Goal: Task Accomplishment & Management: Complete application form

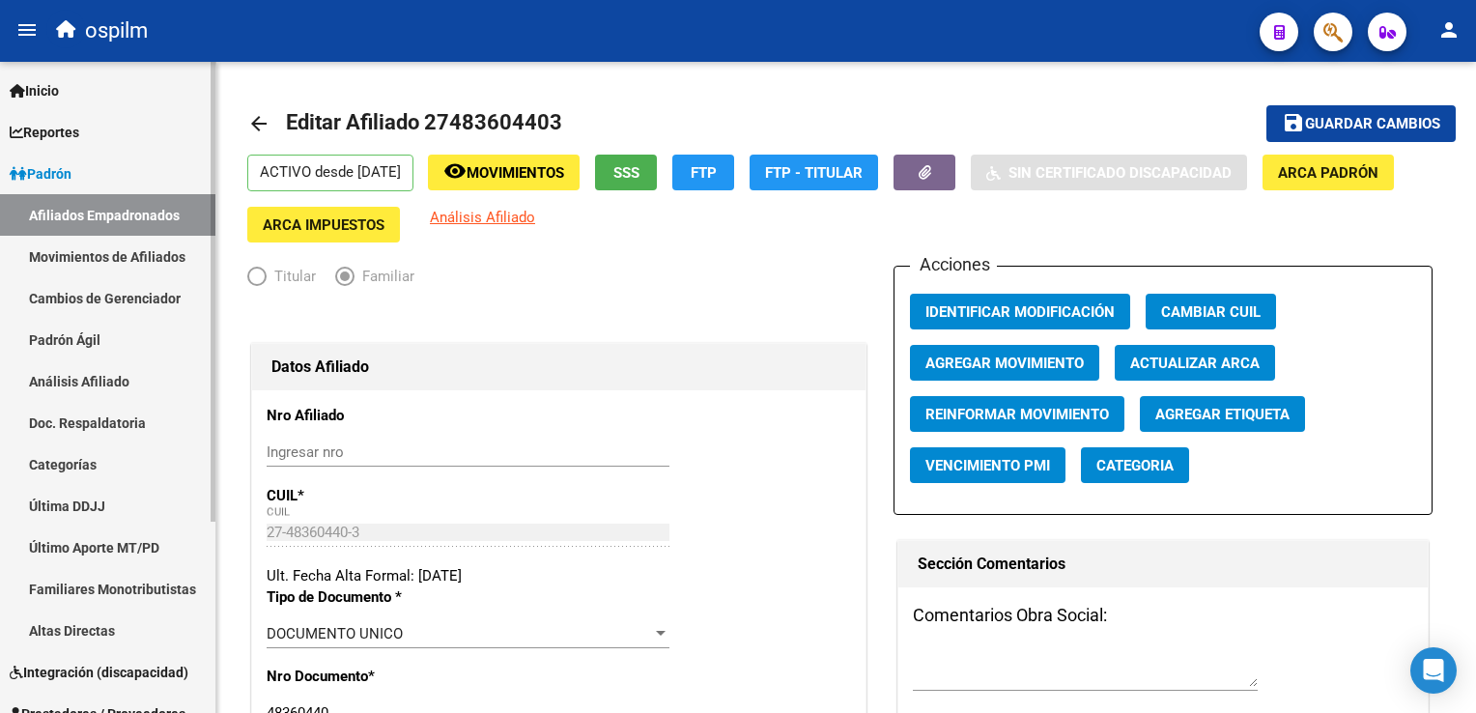
click at [113, 249] on link "Movimientos de Afiliados" at bounding box center [107, 257] width 215 height 42
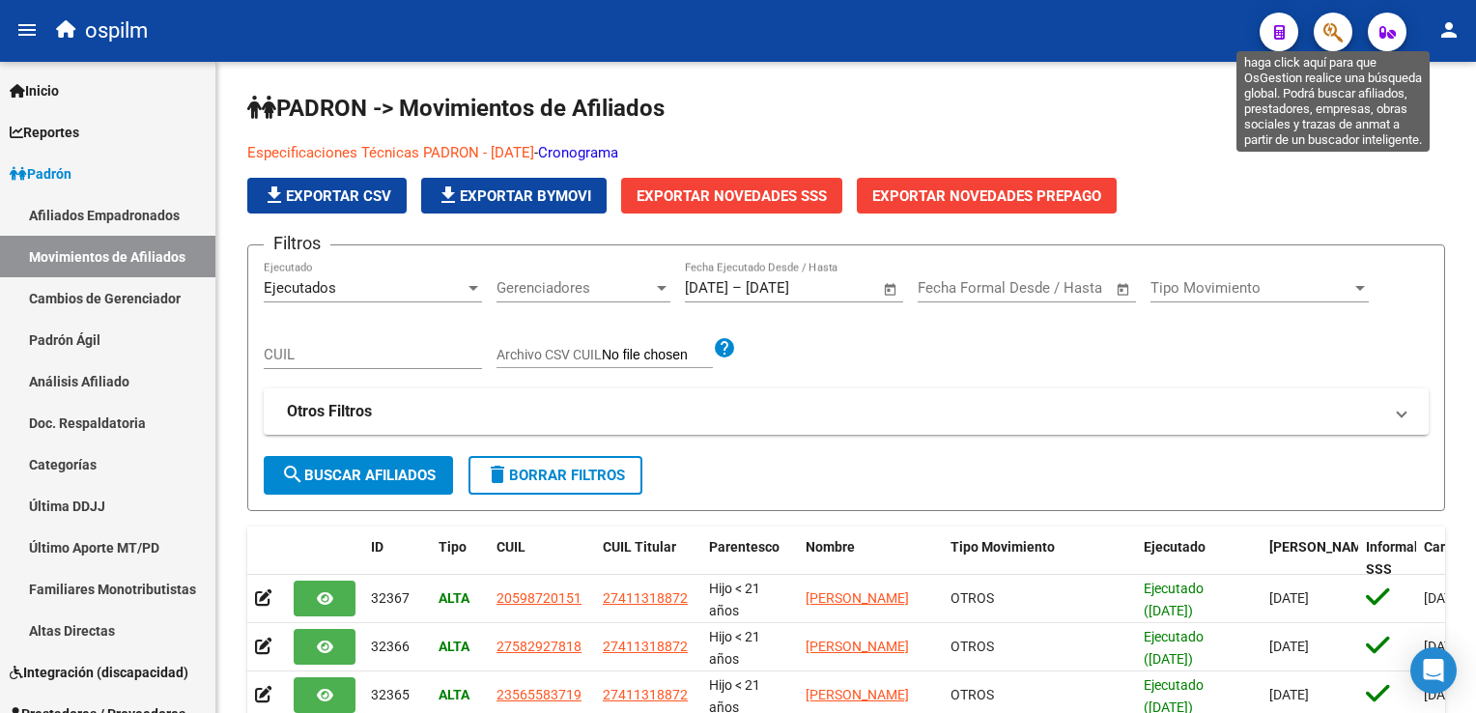
click at [1329, 25] on icon "button" at bounding box center [1333, 32] width 19 height 22
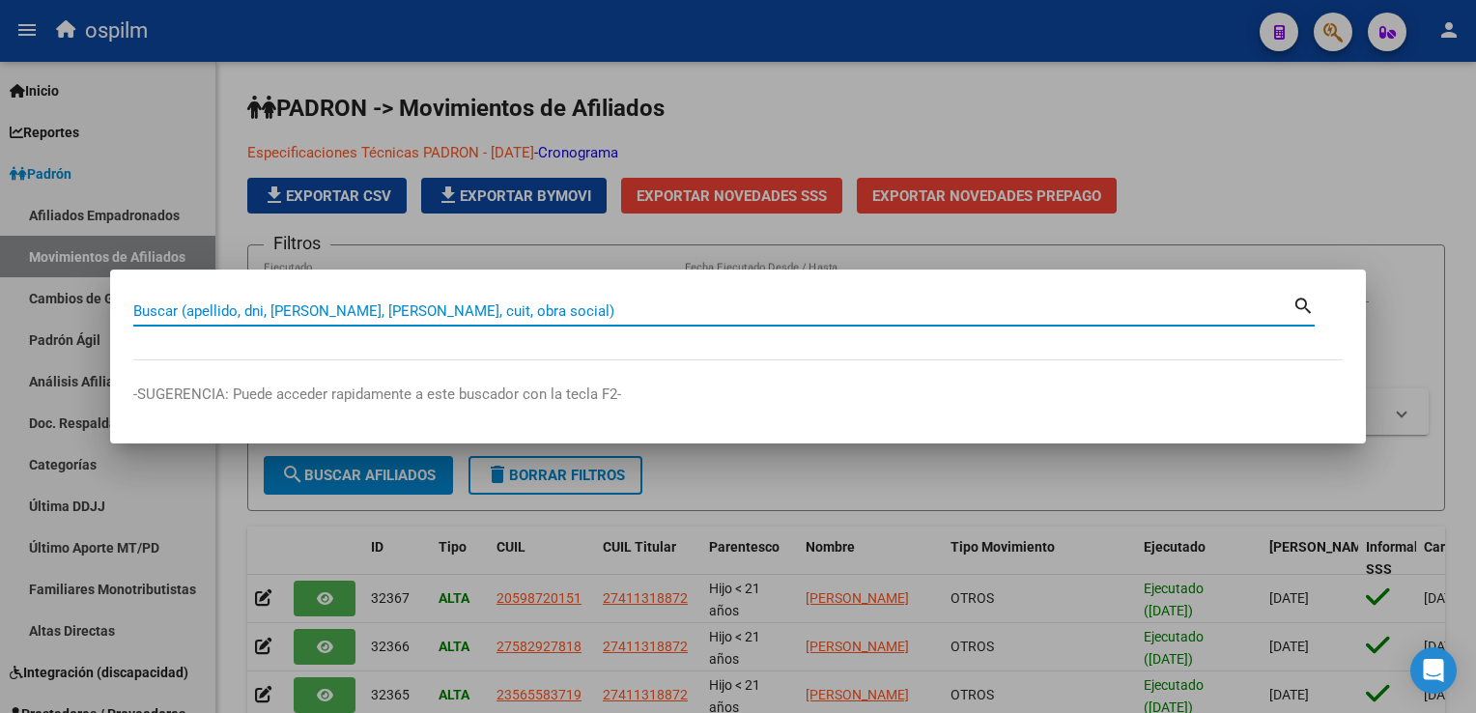
paste input "20-26229411-1"
type input "20262294111"
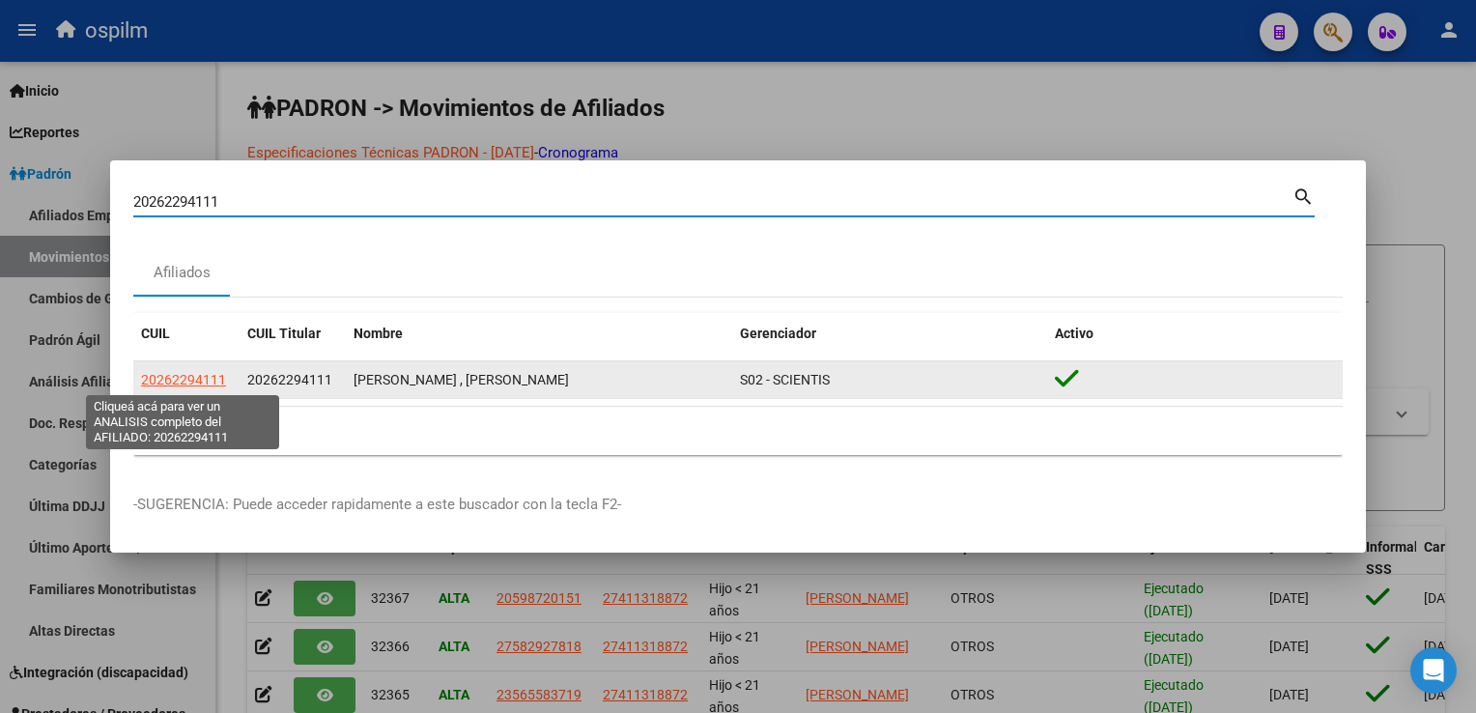
click at [212, 377] on span "20262294111" at bounding box center [183, 379] width 85 height 15
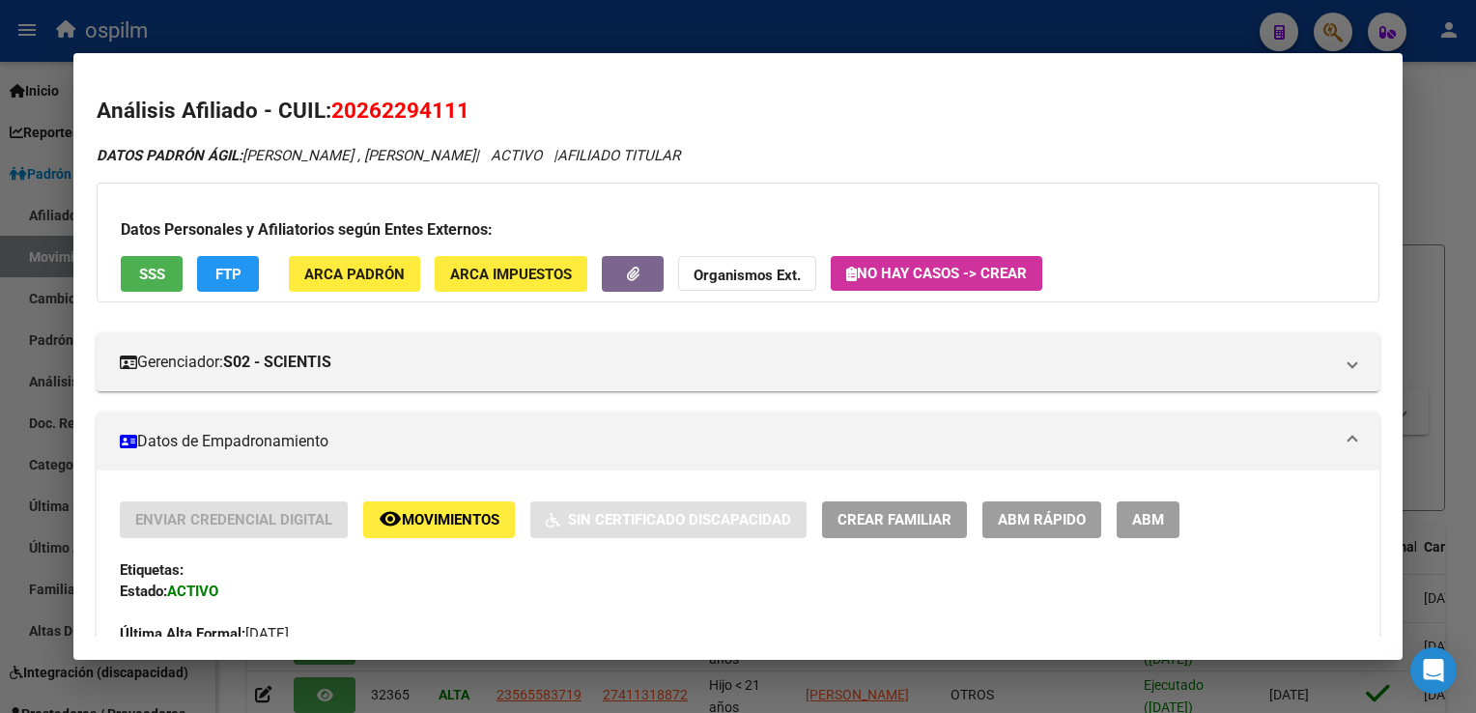
click at [152, 275] on span "SSS" at bounding box center [152, 274] width 26 height 17
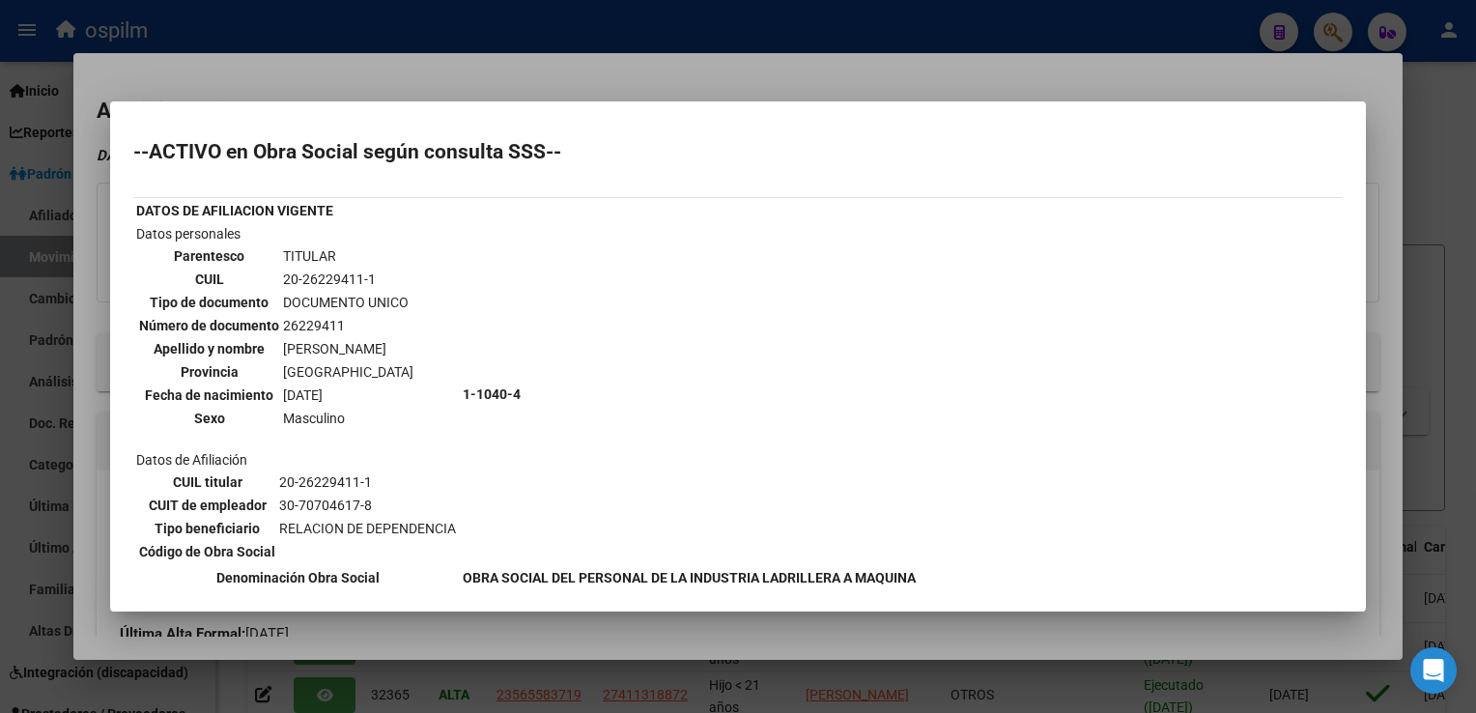
click at [301, 64] on div at bounding box center [738, 356] width 1476 height 713
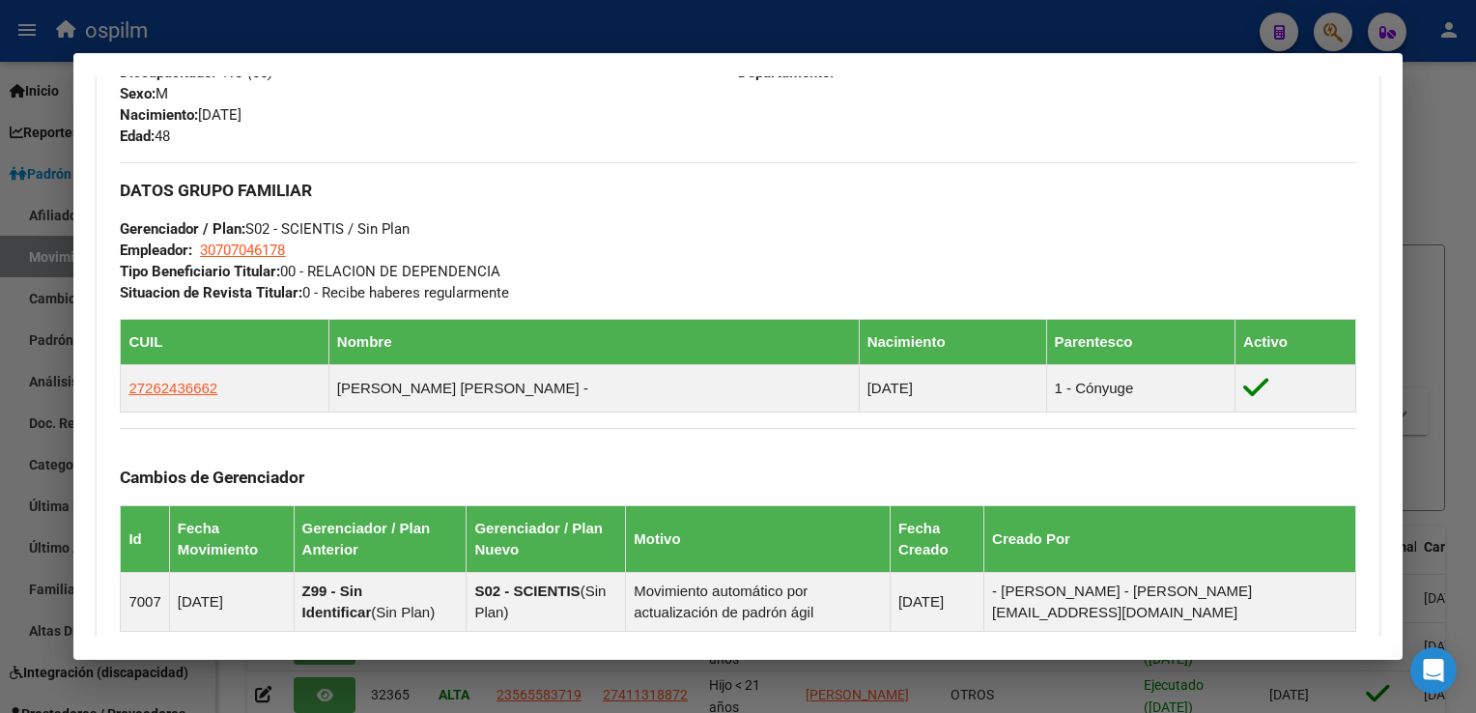
scroll to position [788, 0]
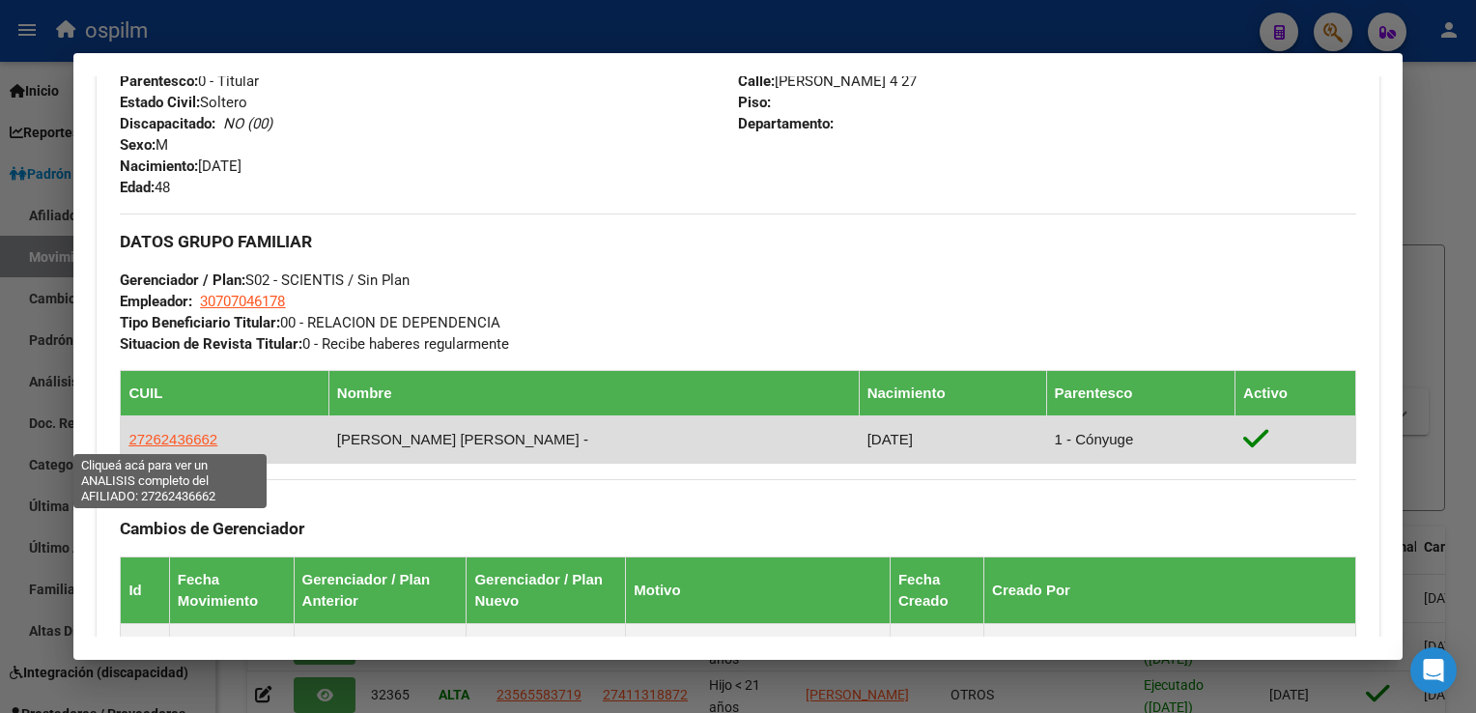
click at [170, 432] on span "27262436662" at bounding box center [172, 439] width 89 height 16
type textarea "27262436662"
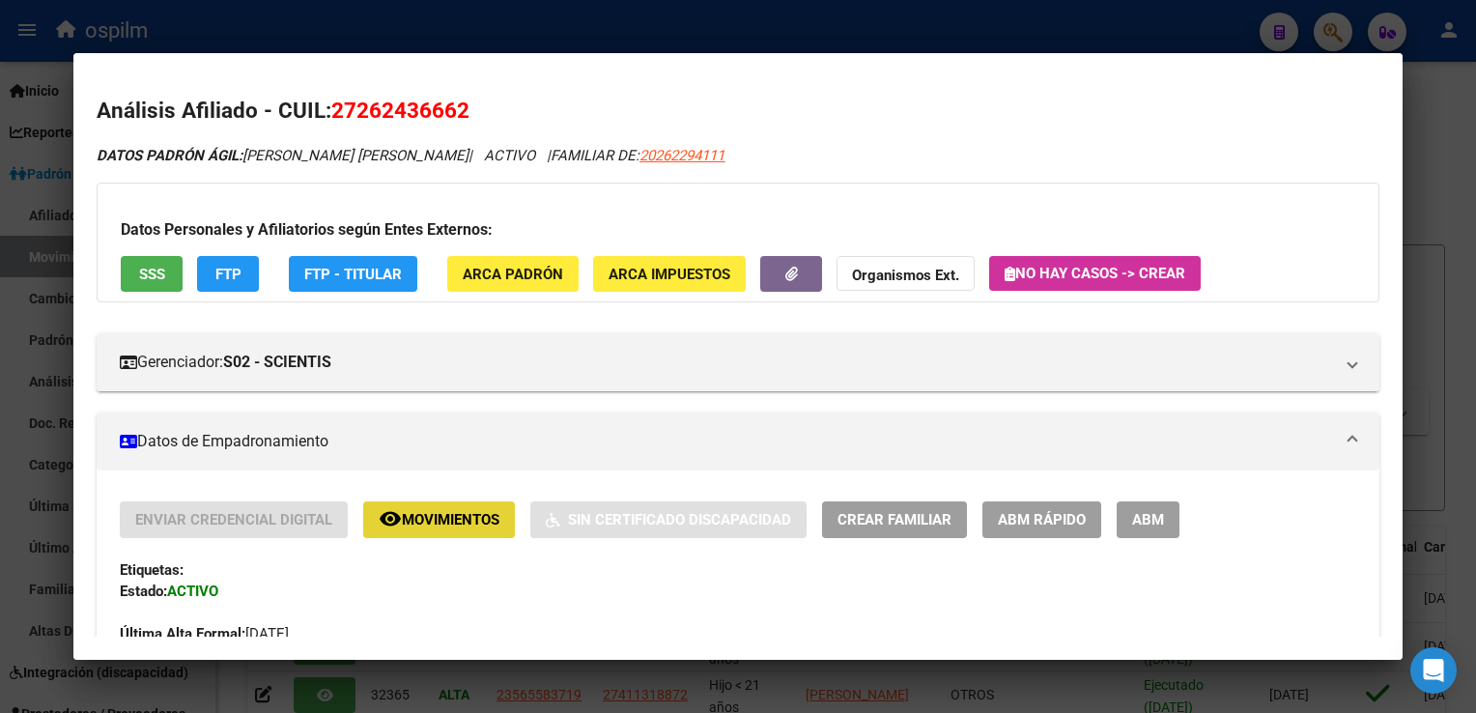
click at [413, 524] on span "Movimientos" at bounding box center [451, 520] width 98 height 17
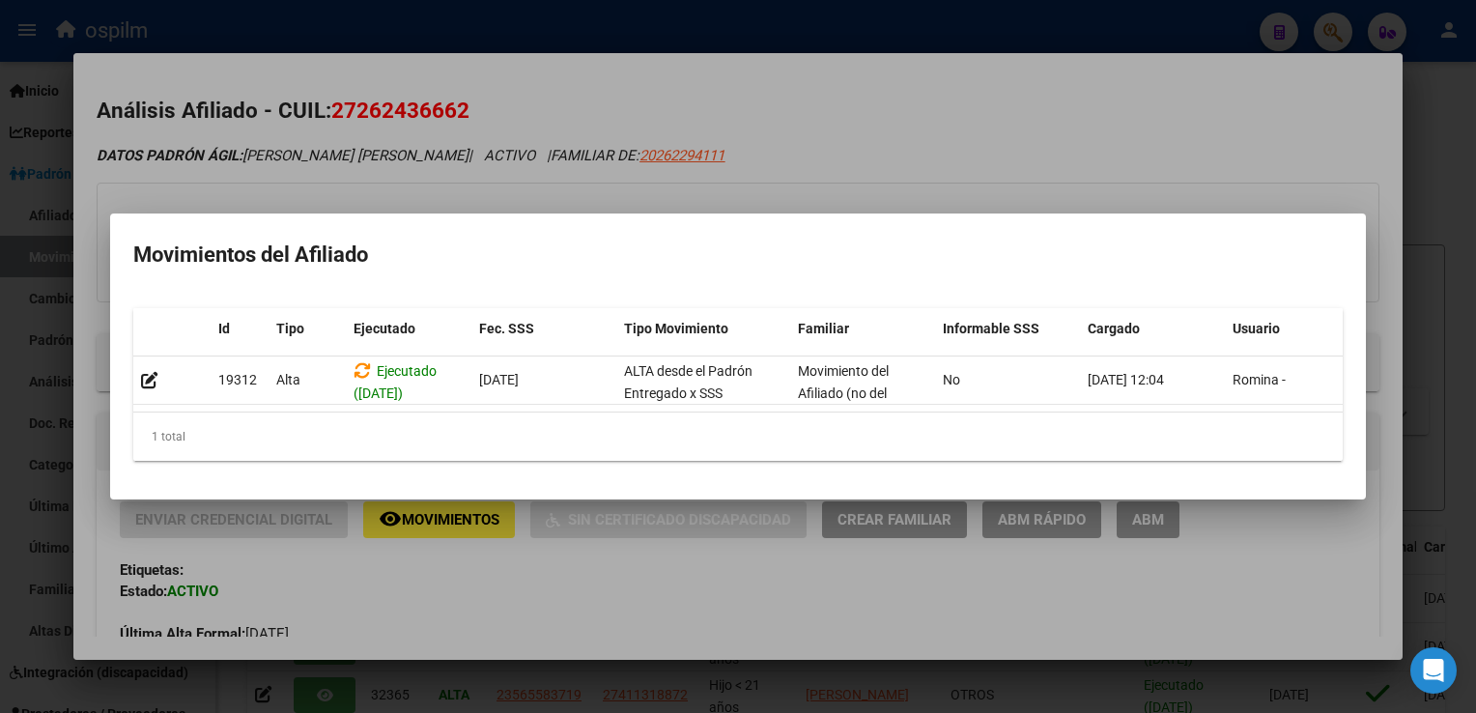
click at [781, 124] on div at bounding box center [738, 356] width 1476 height 713
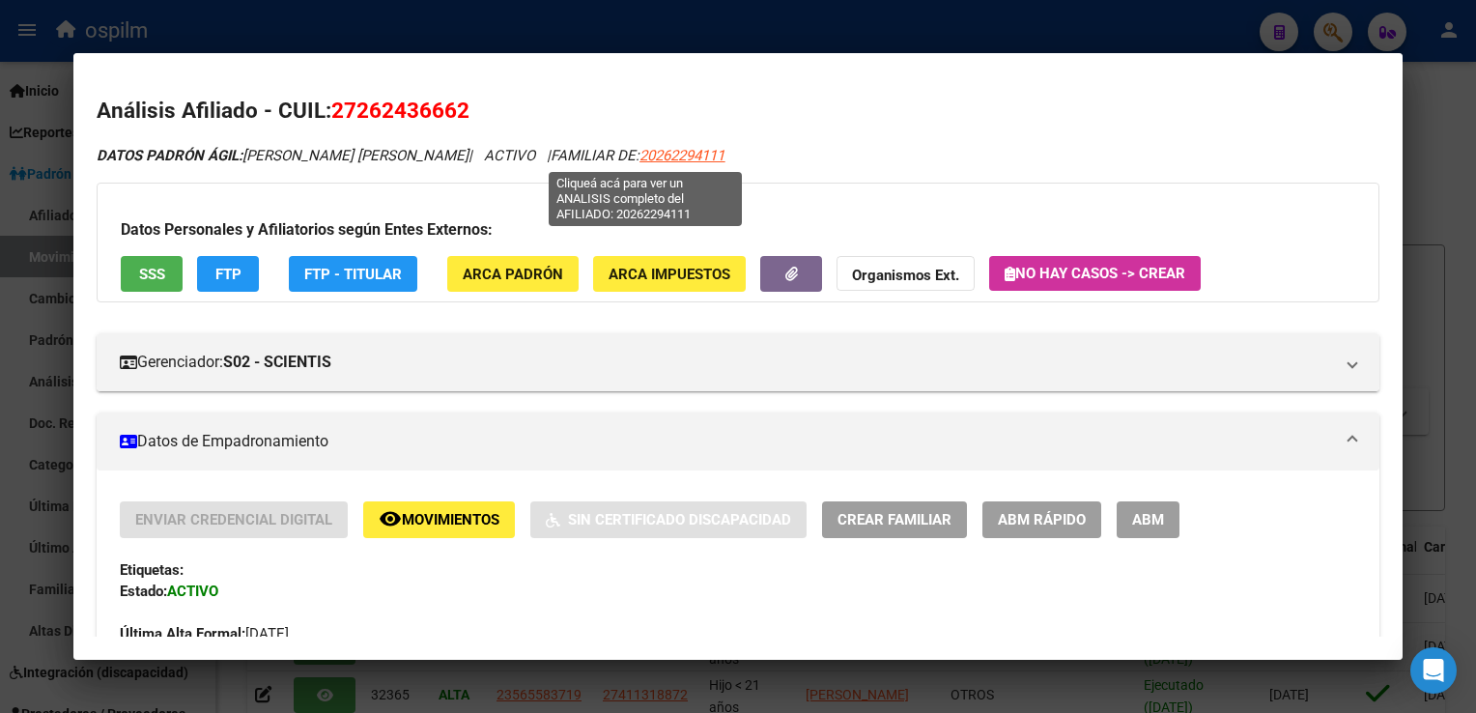
drag, startPoint x: 698, startPoint y: 153, endPoint x: 606, endPoint y: 165, distance: 92.6
click at [606, 165] on div "DATOS PADRÓN ÁGIL: ARANDA, SOFIA VANESA | ACTIVO | FAMILIAR DE: 20262294111" at bounding box center [738, 156] width 1282 height 22
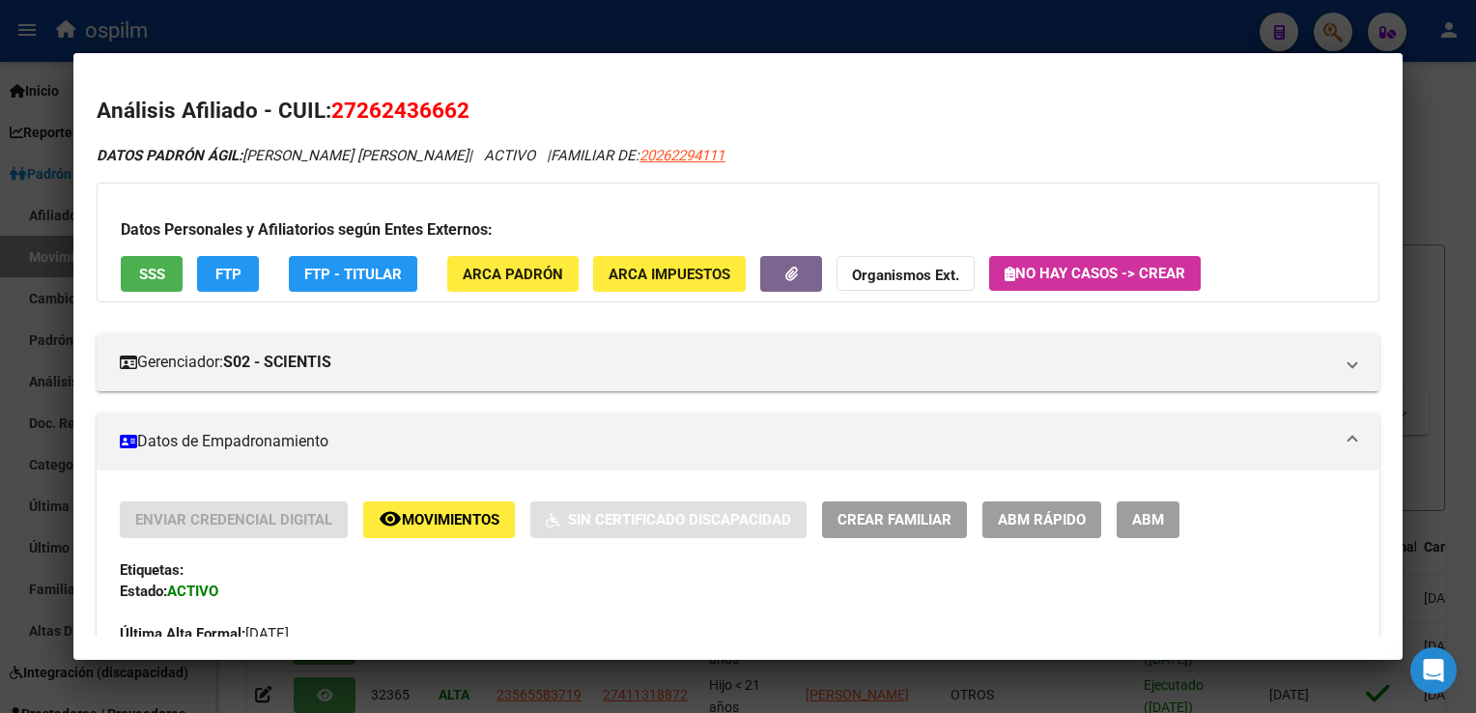
drag, startPoint x: 606, startPoint y: 165, endPoint x: 599, endPoint y: 176, distance: 12.6
drag, startPoint x: 601, startPoint y: 157, endPoint x: 699, endPoint y: 150, distance: 98.8
click at [699, 150] on div "DATOS PADRÓN ÁGIL: ARANDA, SOFIA VANESA | ACTIVO | FAMILIAR DE: 20262294111" at bounding box center [738, 156] width 1282 height 22
copy span "20262294111"
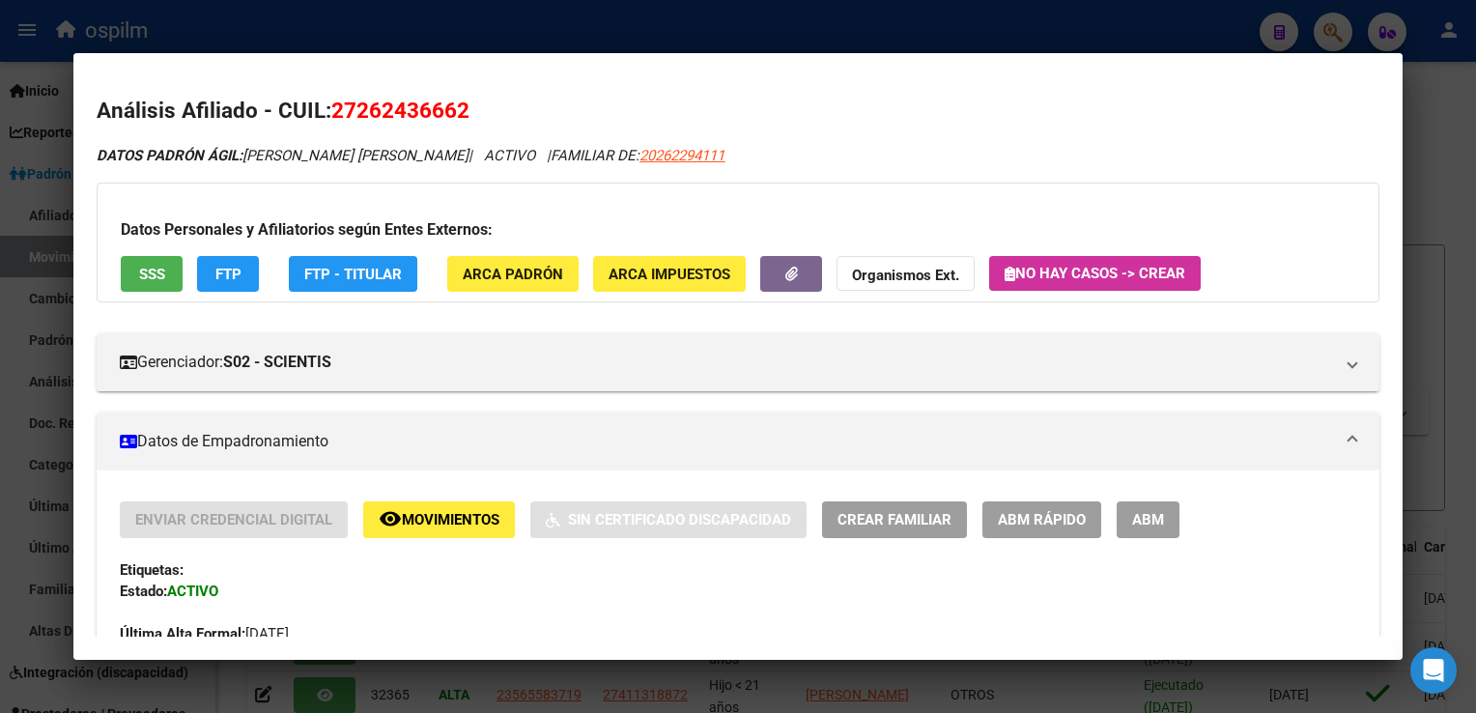
click at [1052, 524] on span "ABM Rápido" at bounding box center [1042, 520] width 88 height 17
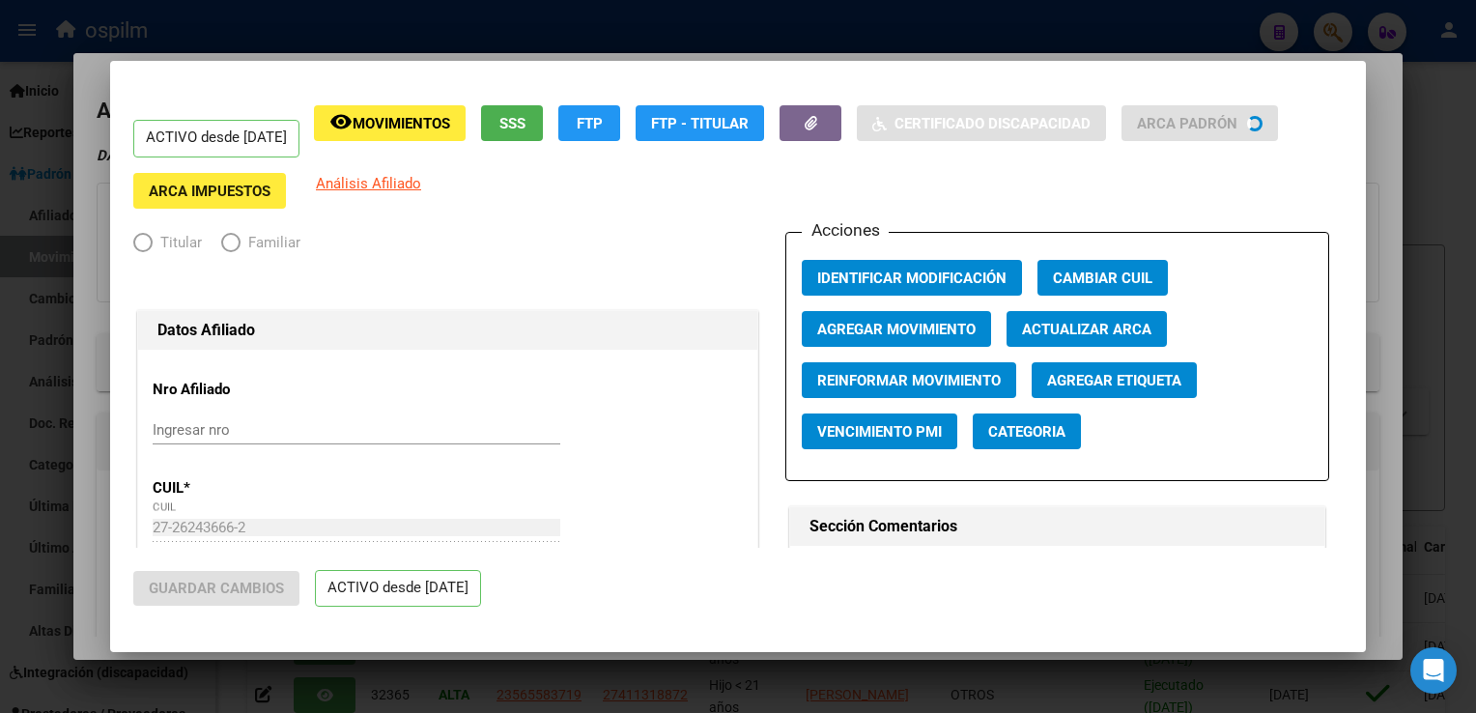
radio input "true"
type input "30-70704617-8"
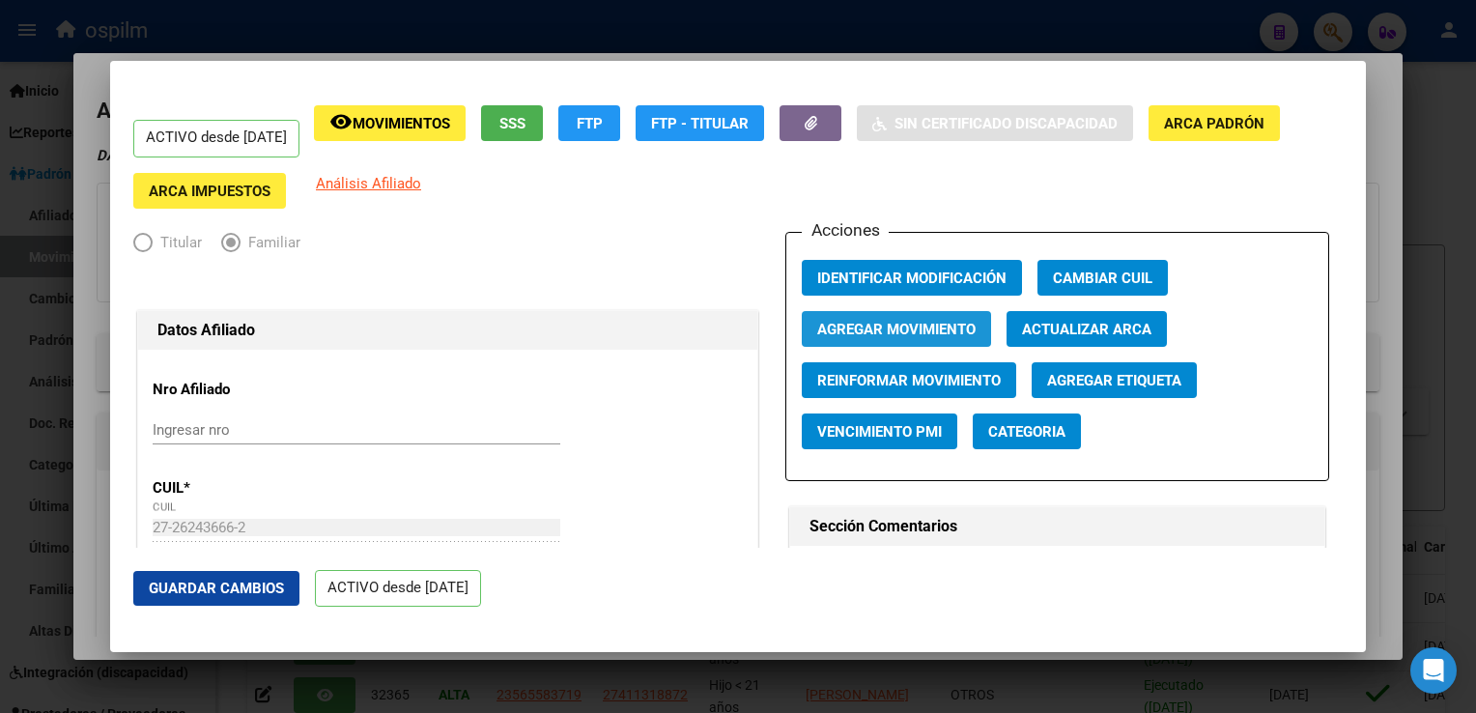
click at [840, 332] on span "Agregar Movimiento" at bounding box center [896, 329] width 158 height 17
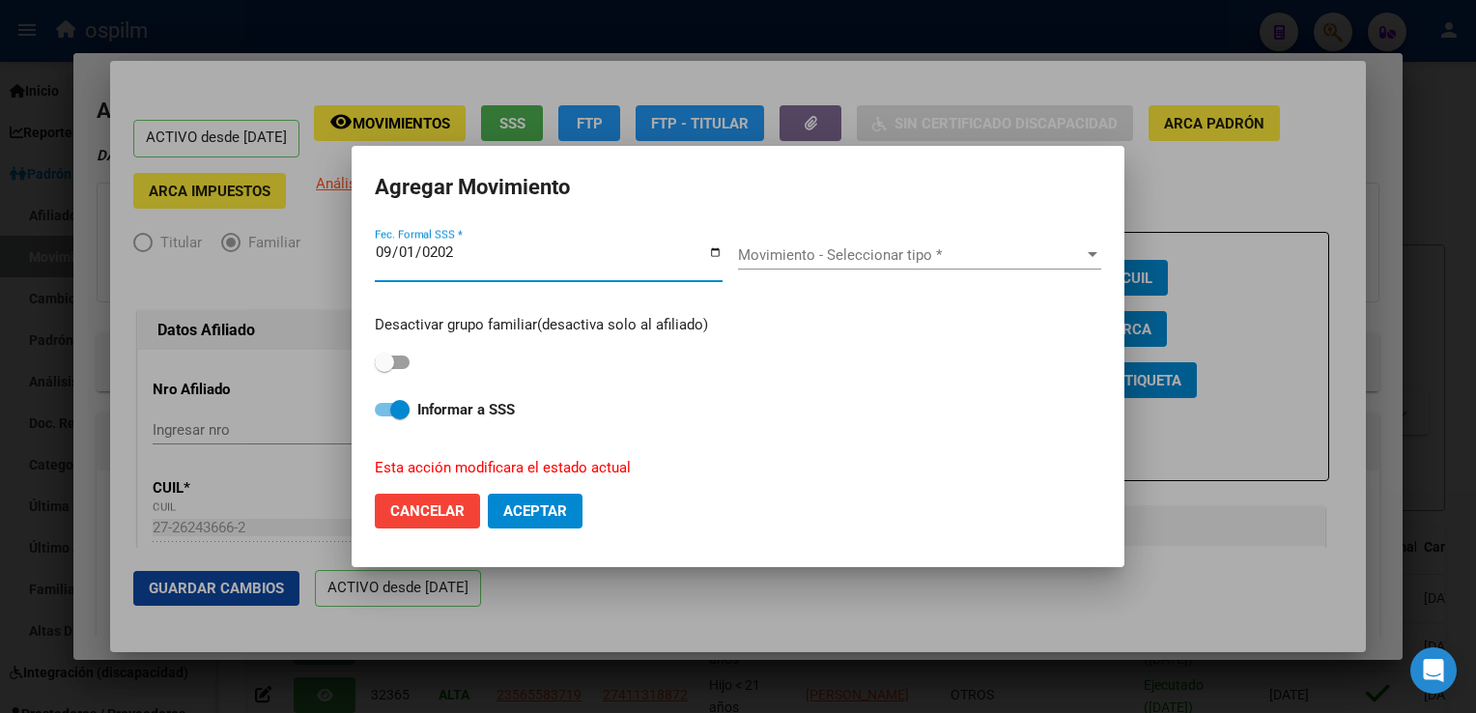
type input "2025-09-01"
click at [797, 262] on span "Movimiento - Seleccionar tipo *" at bounding box center [911, 254] width 346 height 17
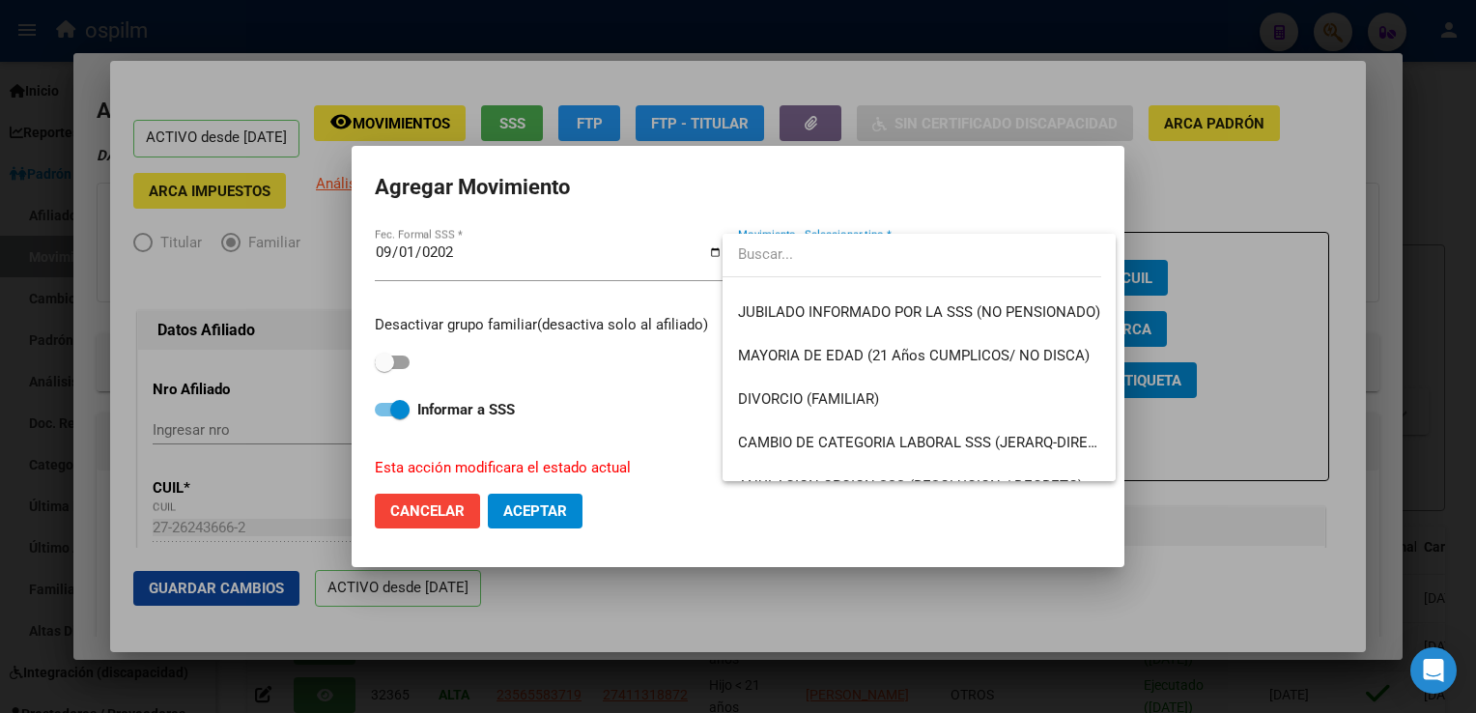
scroll to position [173, 0]
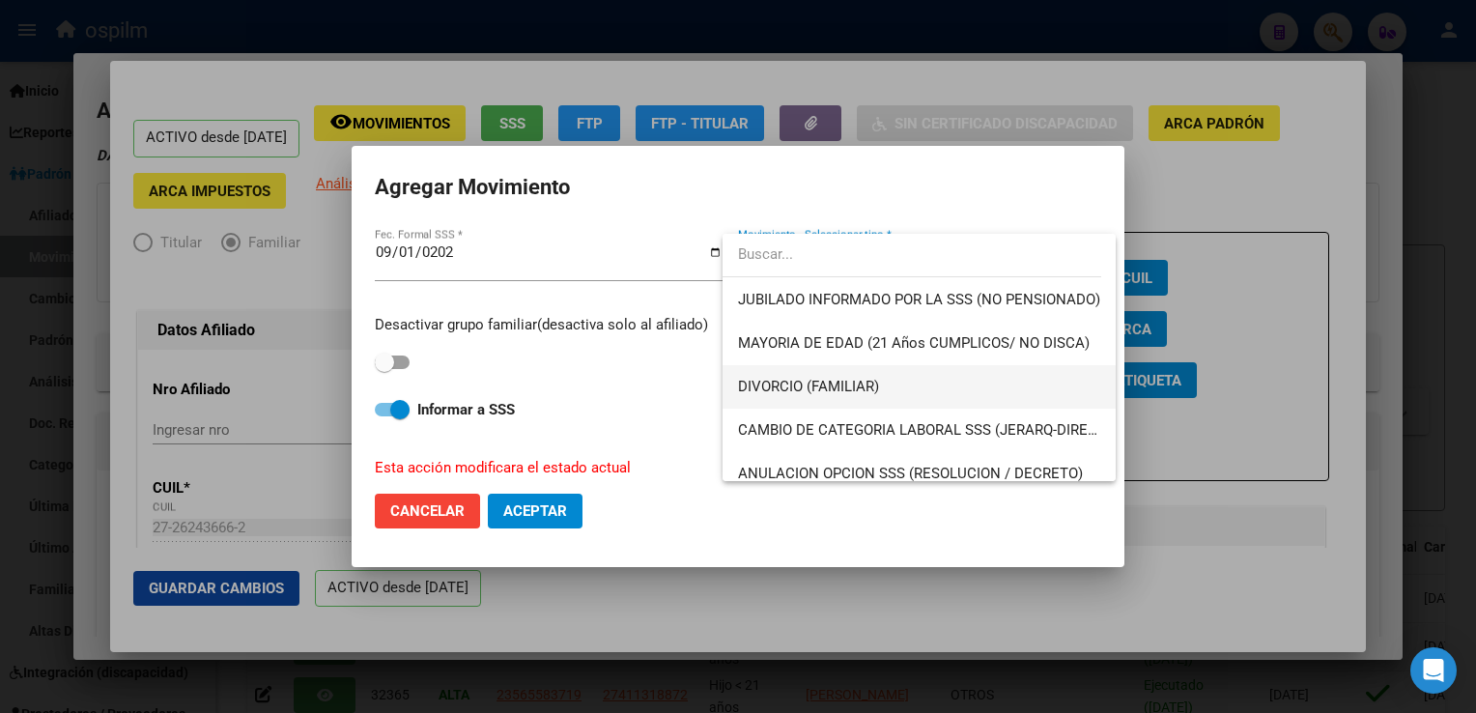
click at [736, 392] on mat-option "DIVORCIO (FAMILIAR)" at bounding box center [919, 386] width 393 height 43
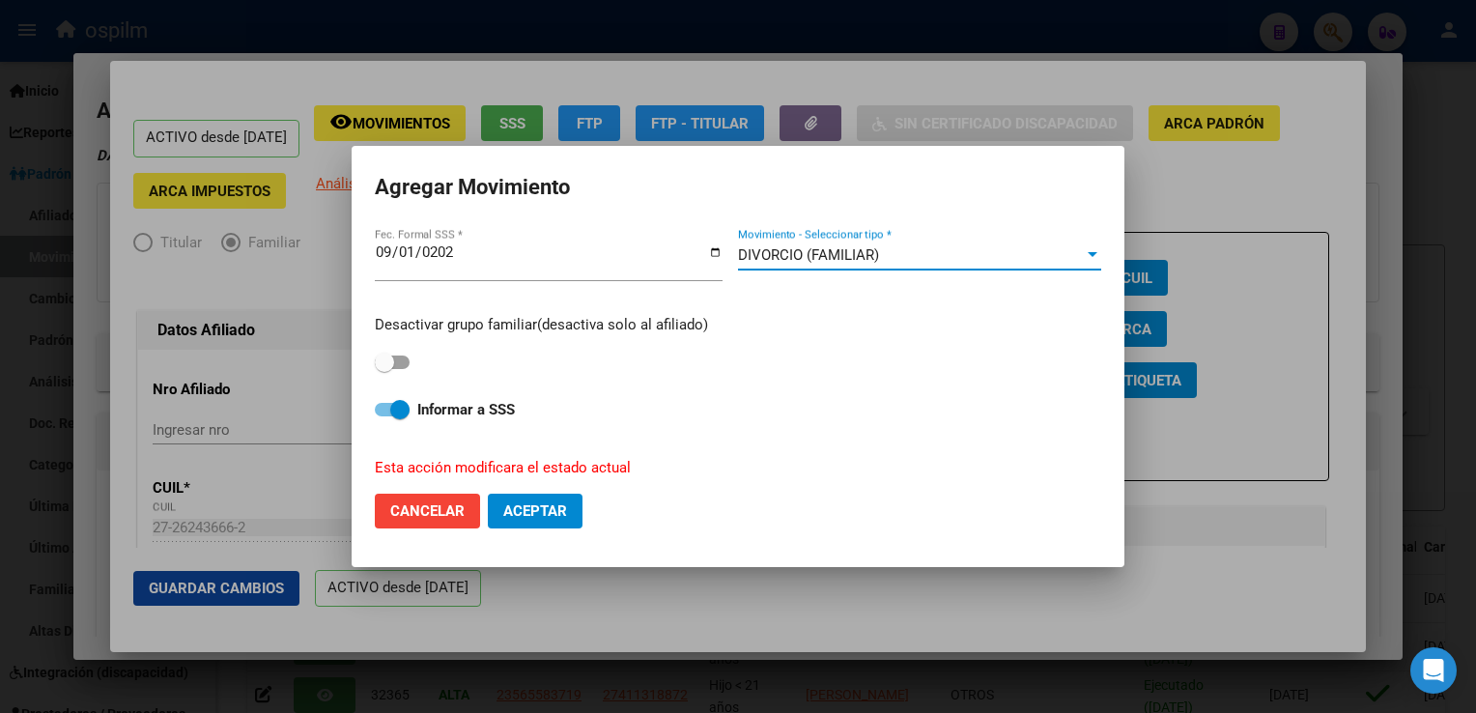
click at [381, 365] on span at bounding box center [384, 362] width 19 height 19
click at [384, 369] on input "checkbox" at bounding box center [384, 369] width 1 height 1
checkbox input "true"
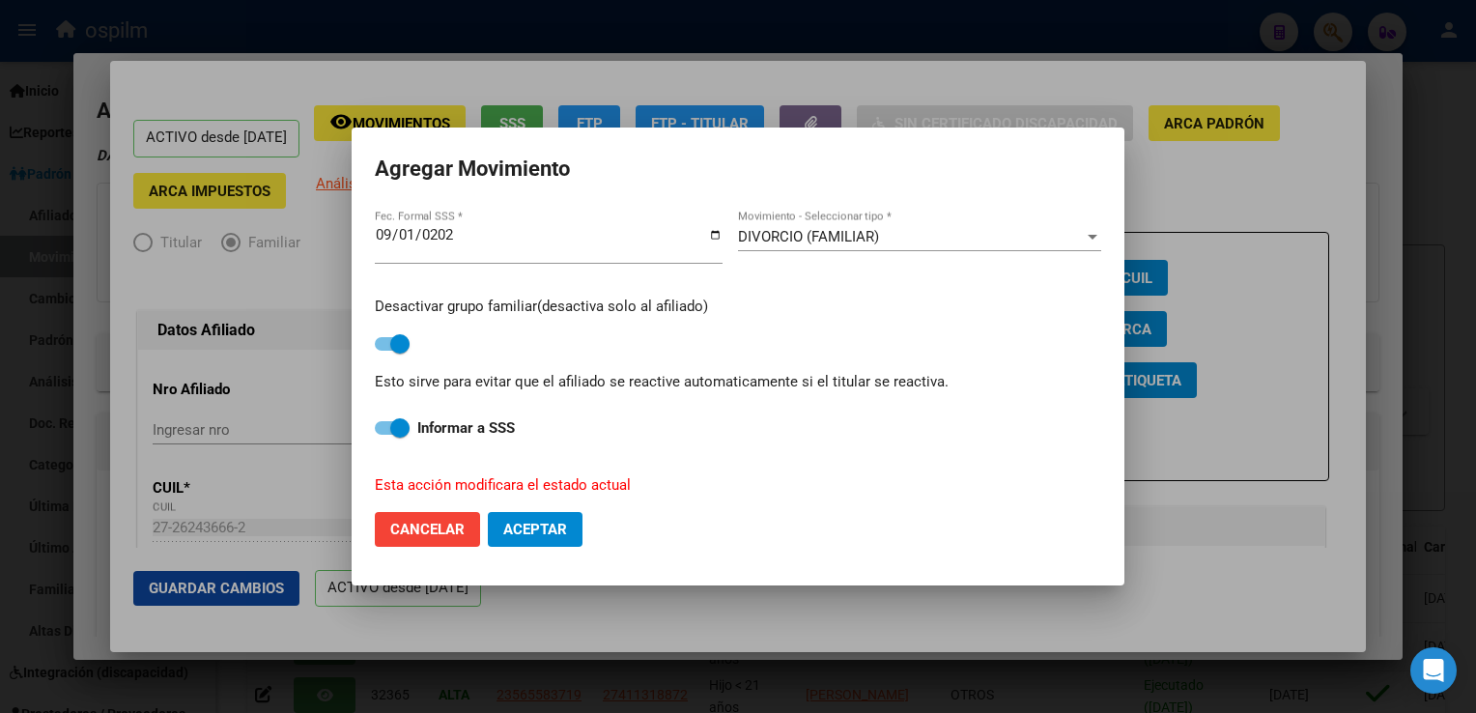
click at [552, 522] on span "Aceptar" at bounding box center [535, 529] width 64 height 17
checkbox input "false"
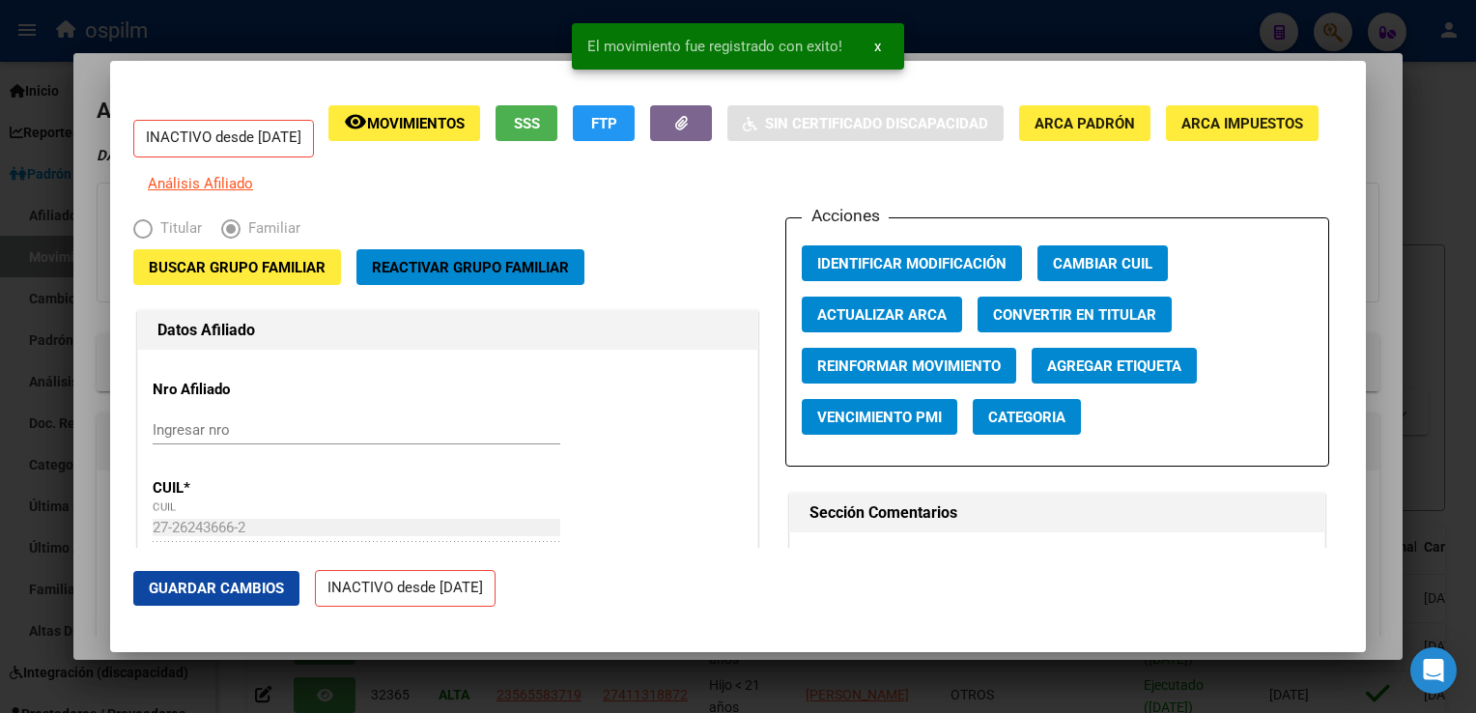
scroll to position [0, 0]
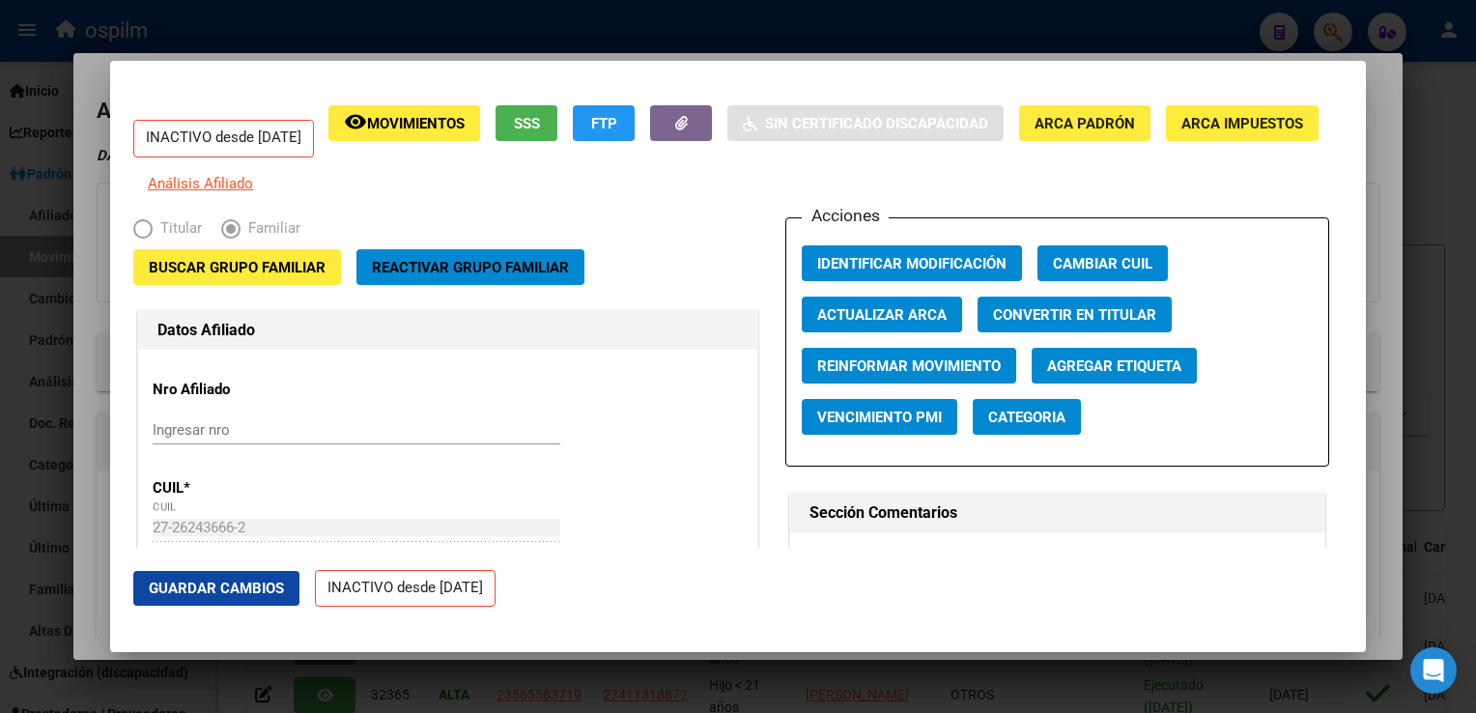
click at [1370, 254] on div at bounding box center [738, 356] width 1476 height 713
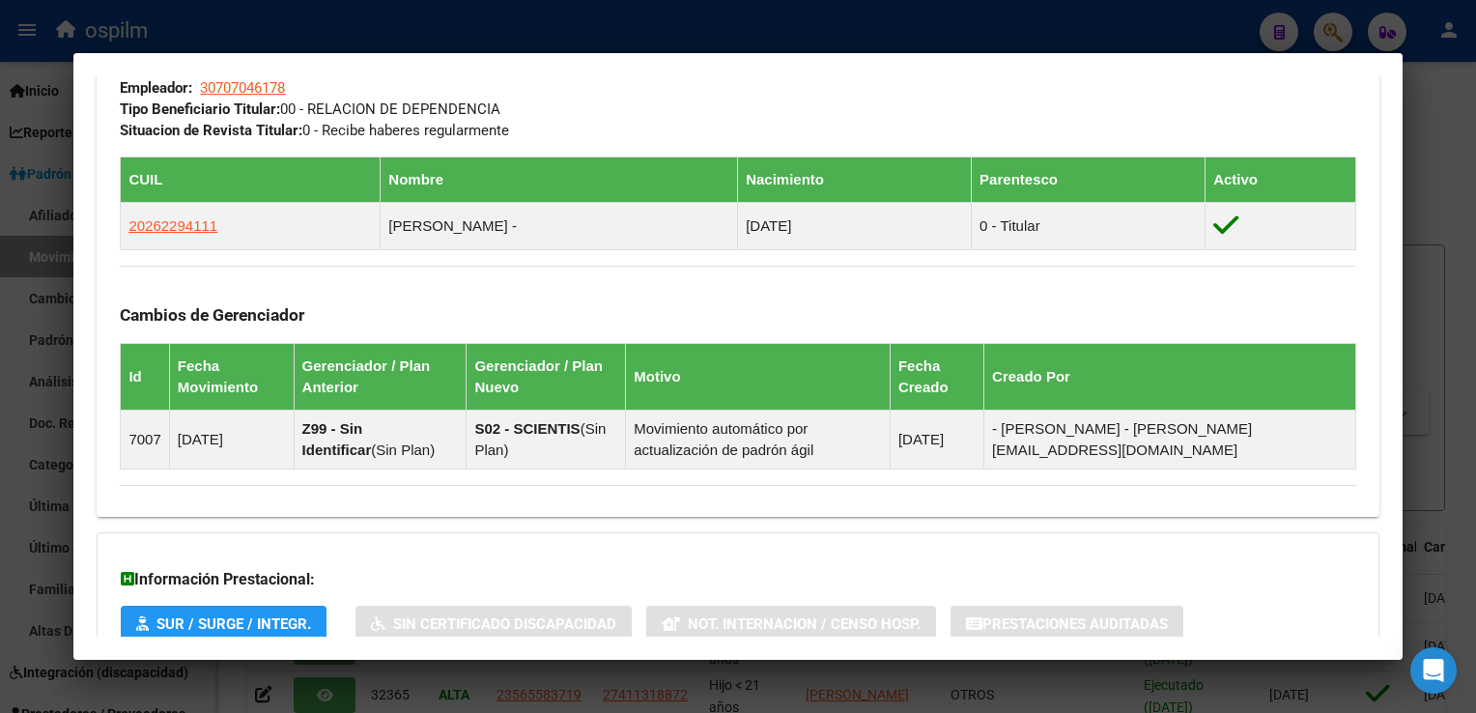
scroll to position [1034, 0]
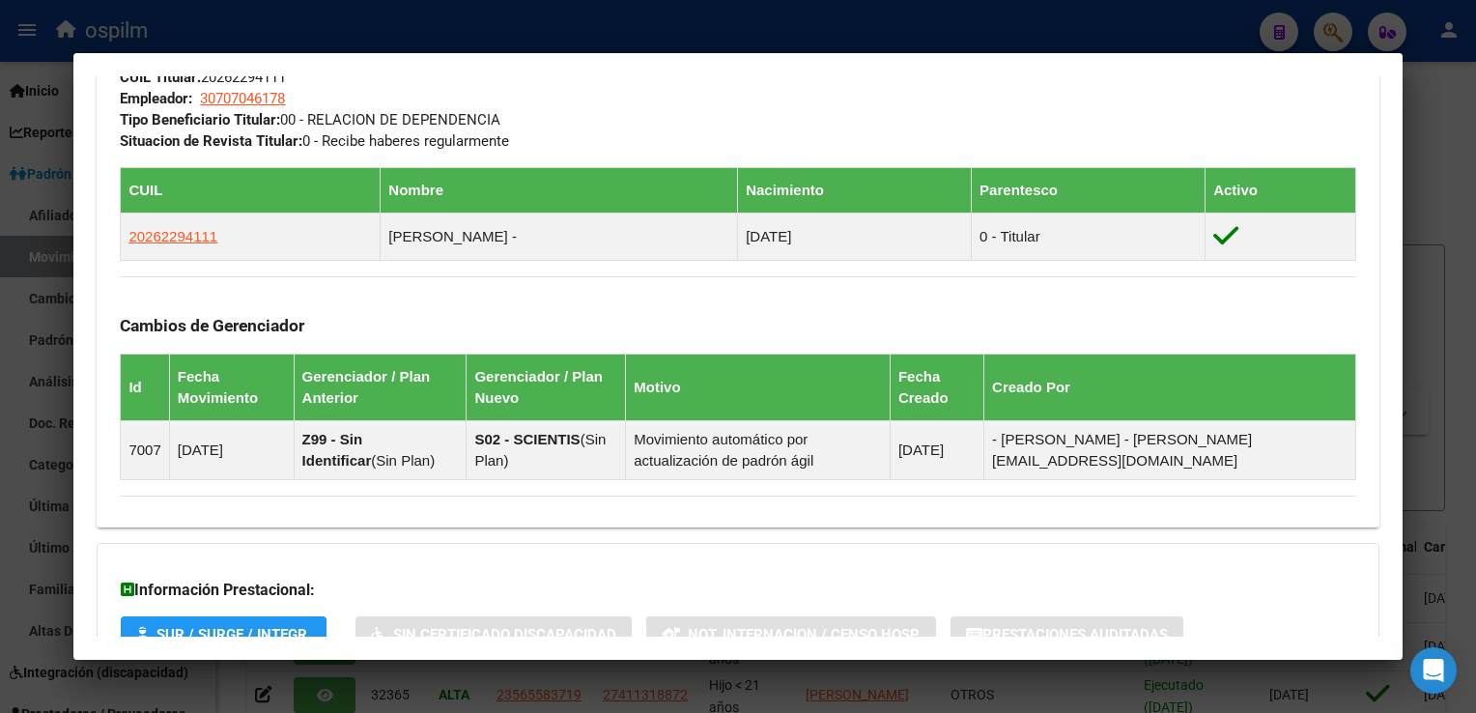
click at [1443, 294] on div at bounding box center [738, 356] width 1476 height 713
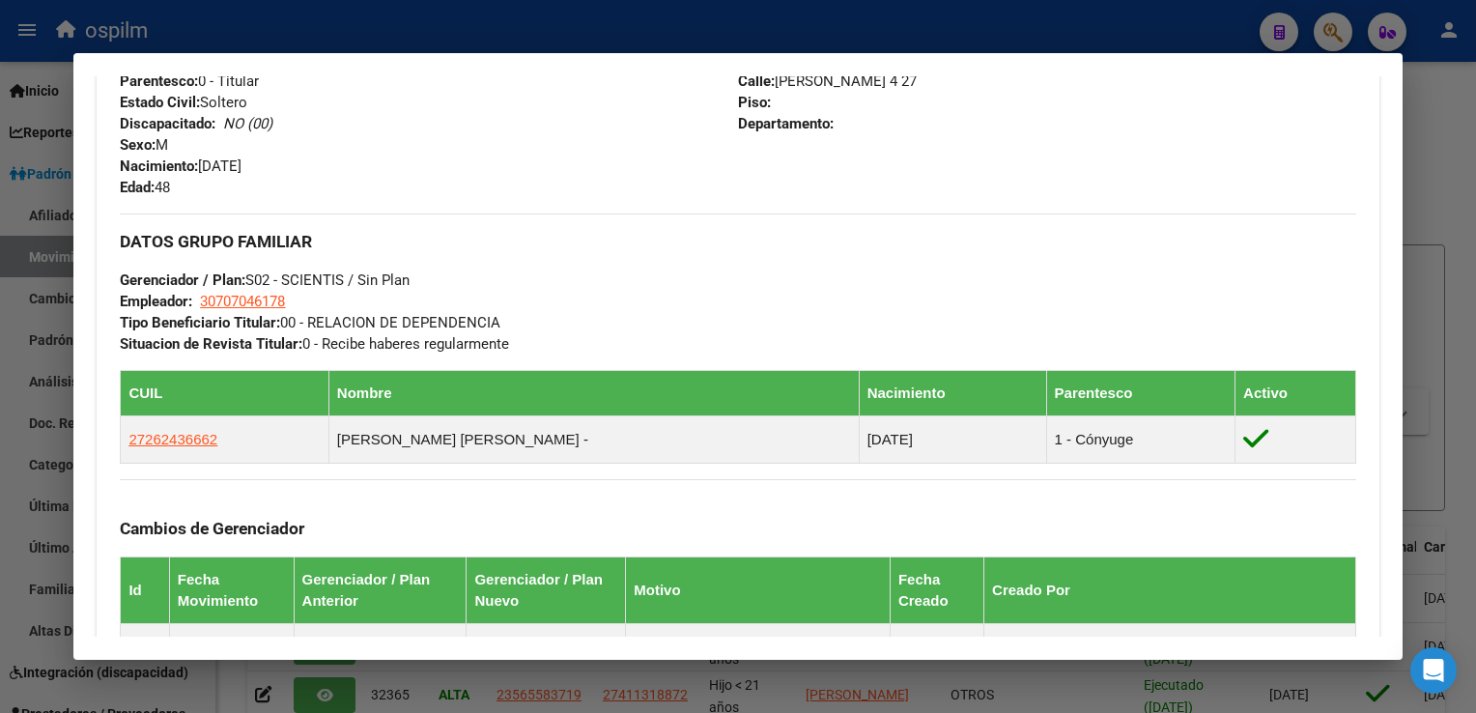
click at [1443, 294] on div at bounding box center [738, 356] width 1476 height 713
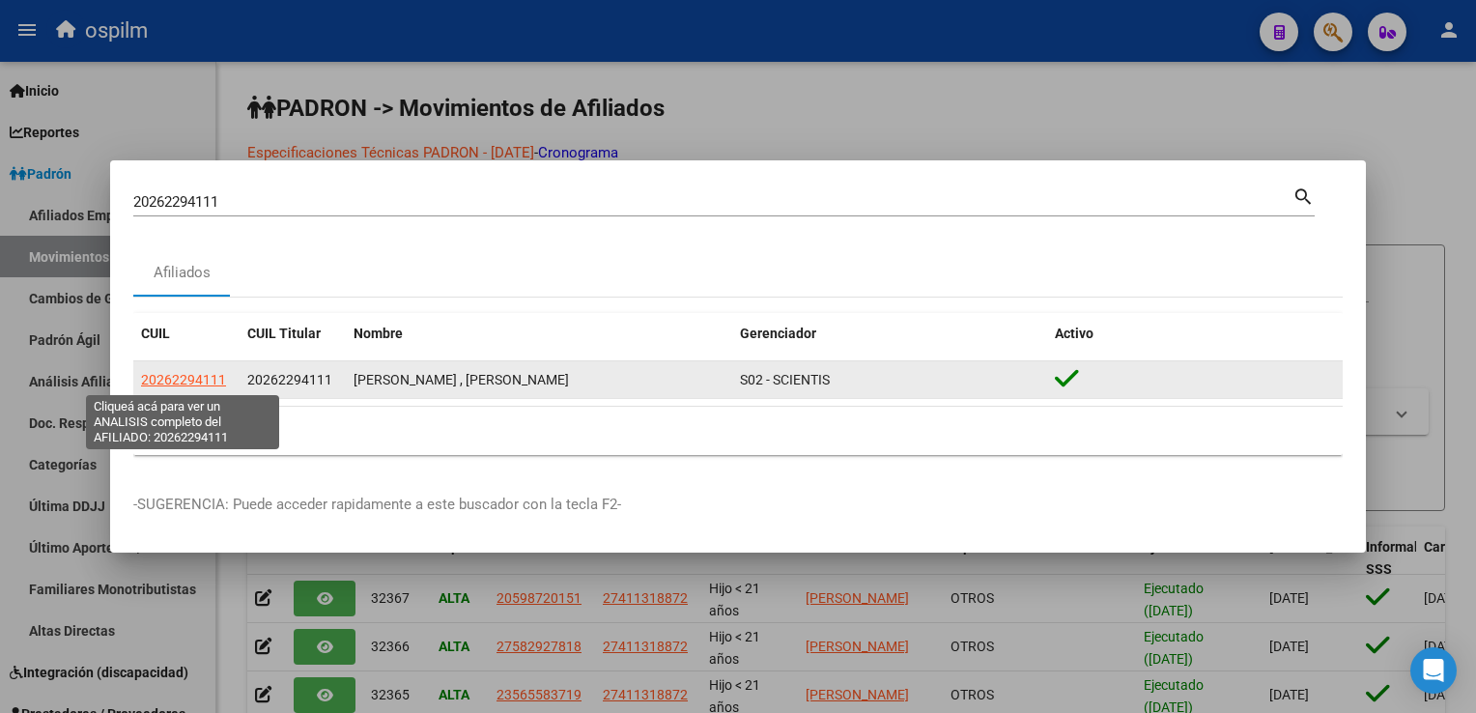
click at [193, 375] on span "20262294111" at bounding box center [183, 379] width 85 height 15
type textarea "20262294111"
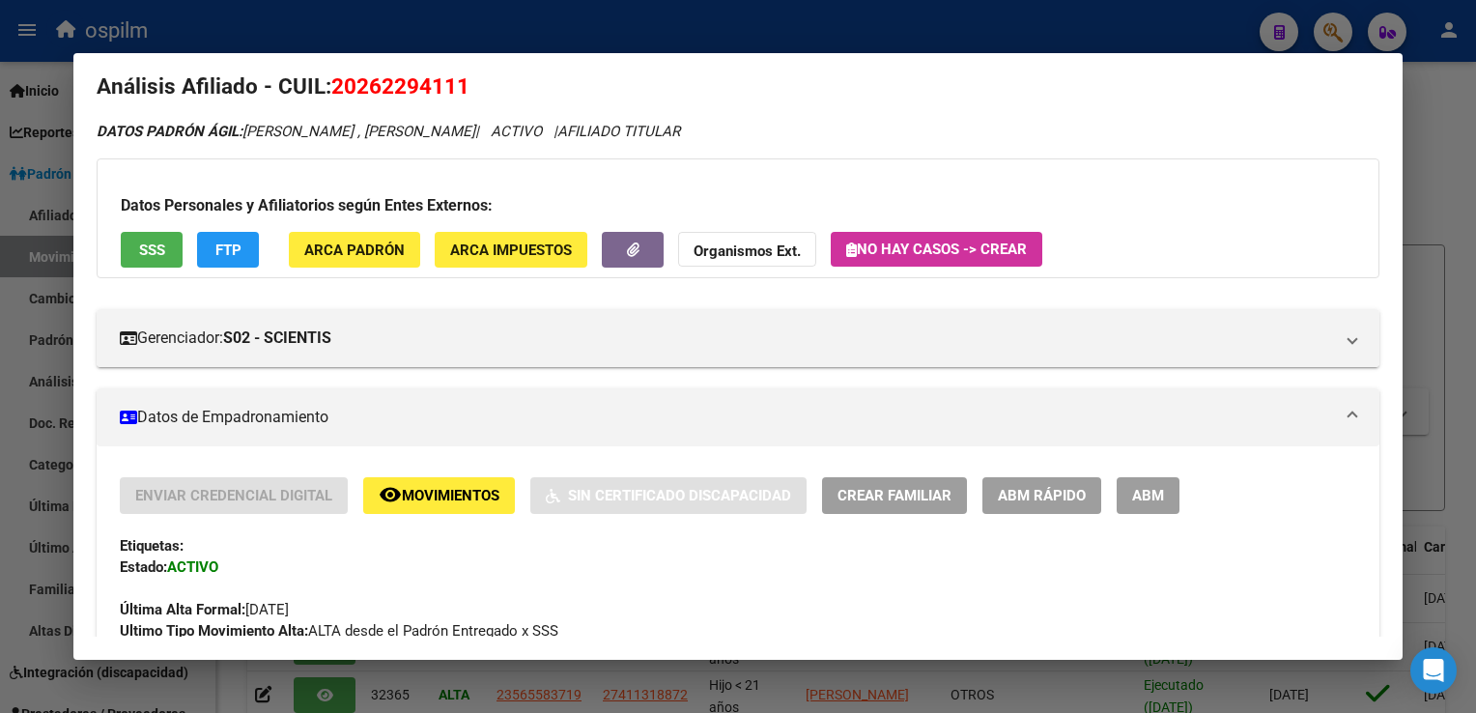
scroll to position [0, 0]
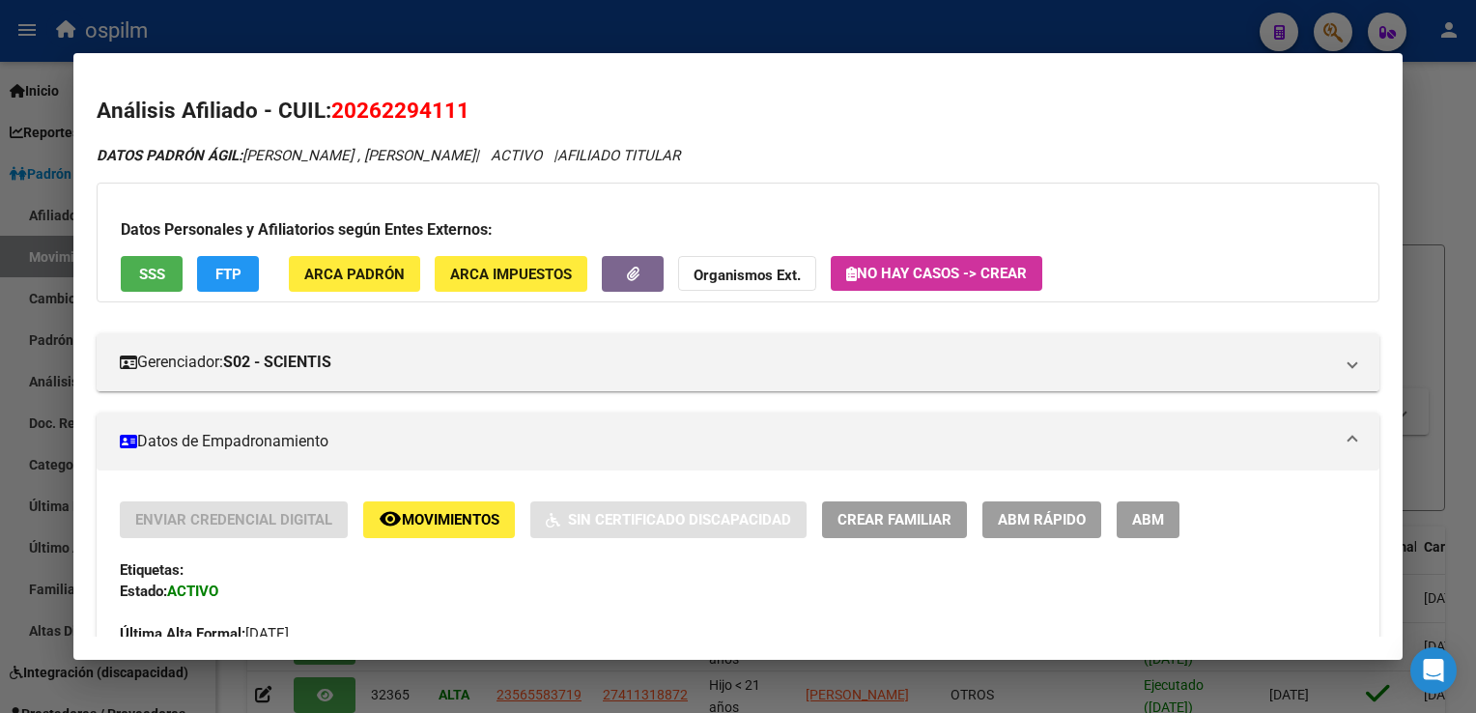
click at [900, 516] on span "Crear Familiar" at bounding box center [895, 520] width 114 height 17
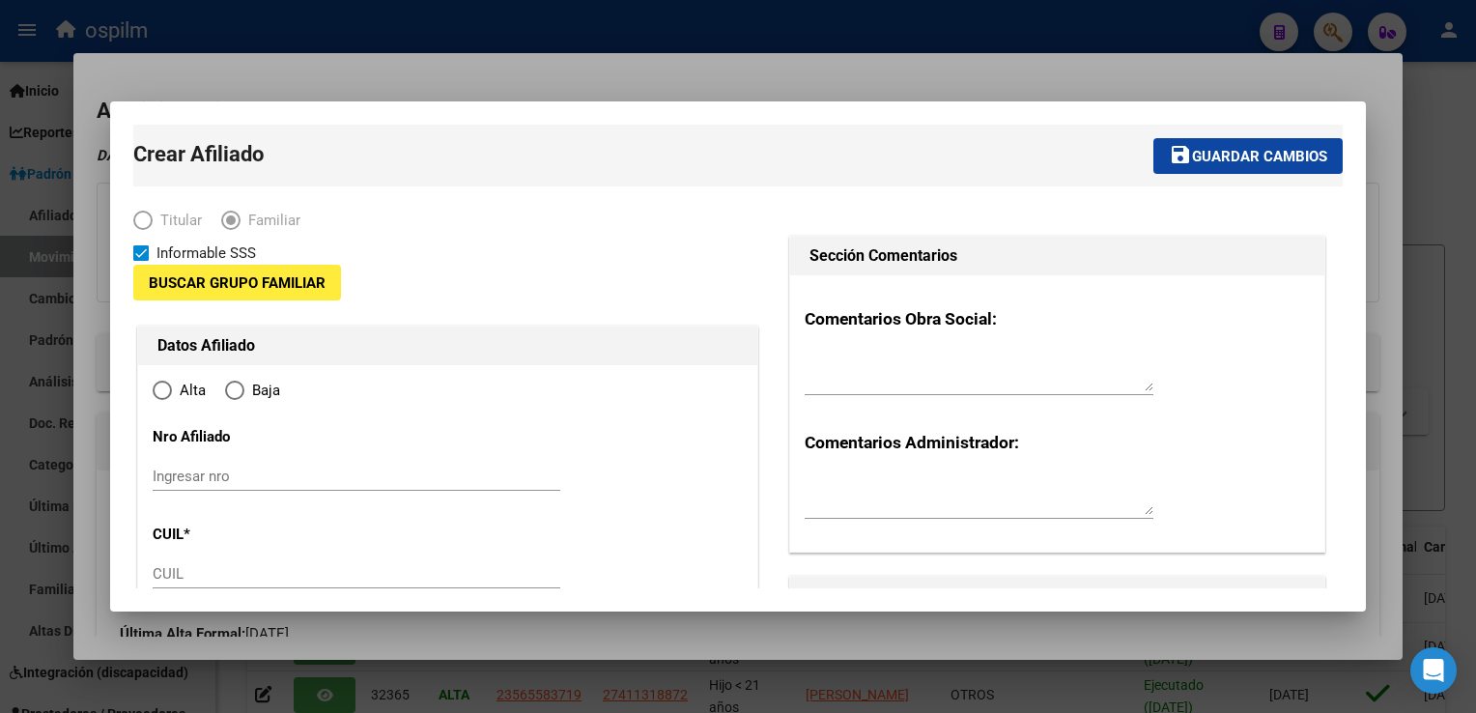
type input "30-70704617-8"
type input "PILAR"
type input "1629"
type input "JUAN JOSE CASTELLI 4"
type input "27"
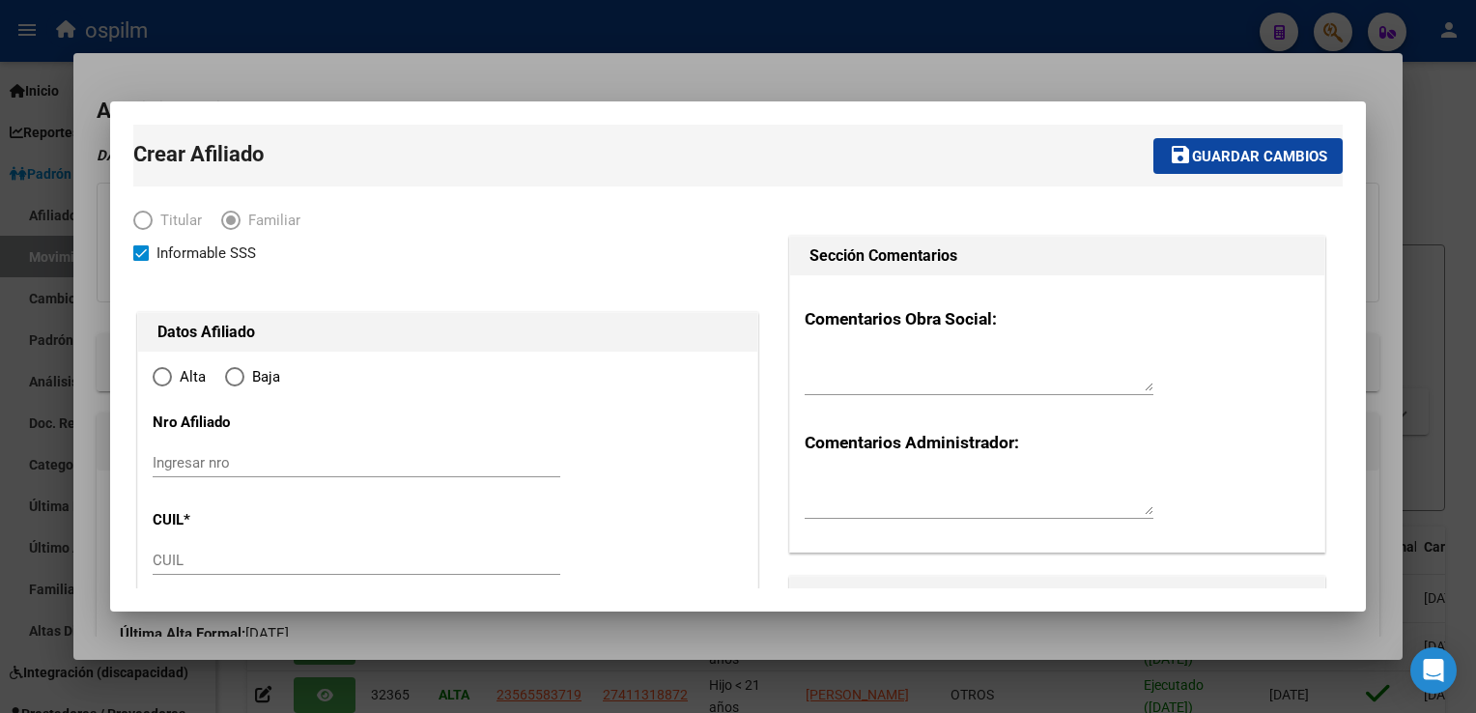
radio input "true"
type input "30-70704617-8"
click at [189, 555] on input "CUIL" at bounding box center [357, 560] width 408 height 17
type input "27-56250857-6"
type input "56250857"
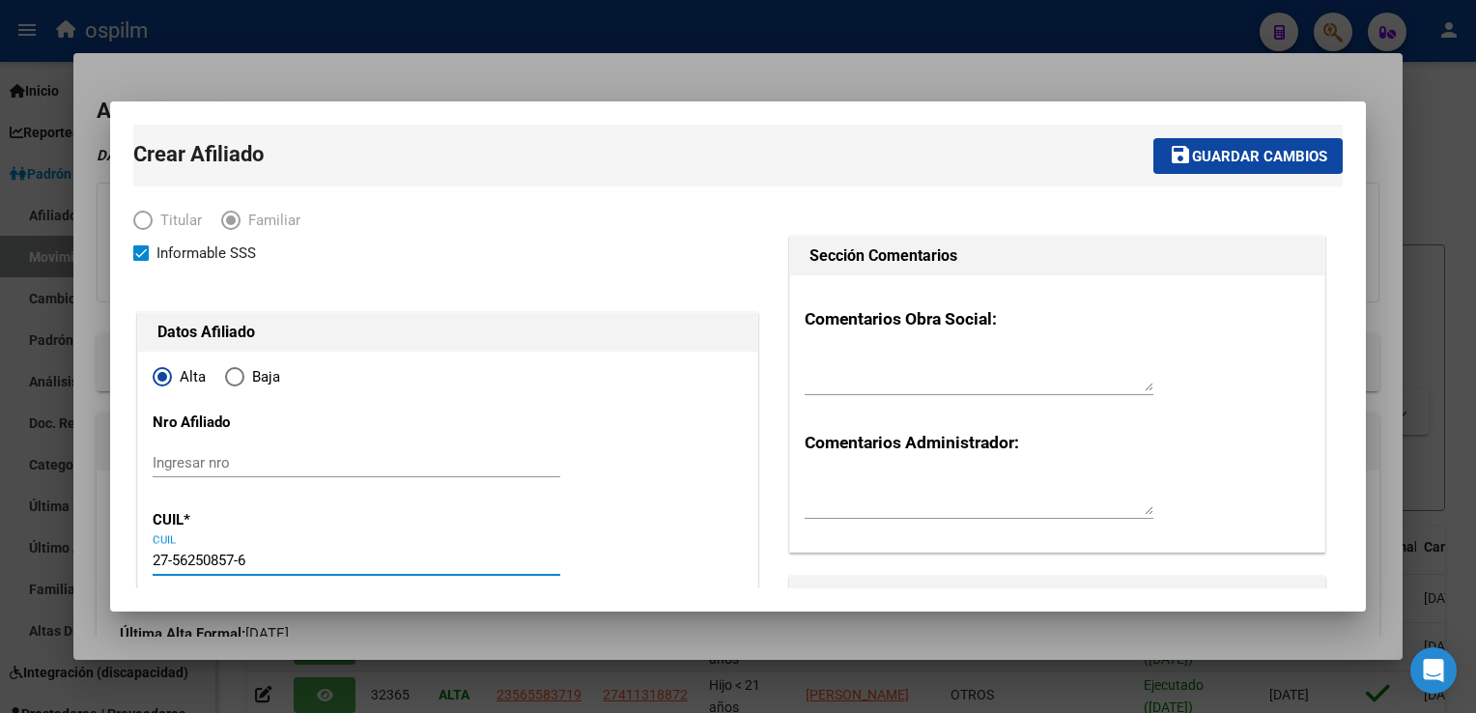
type input "ENCISO"
type input "DELFINA MARTINA"
type input "2017-04-24"
type input "BENAV¿DEZ"
type input "1621"
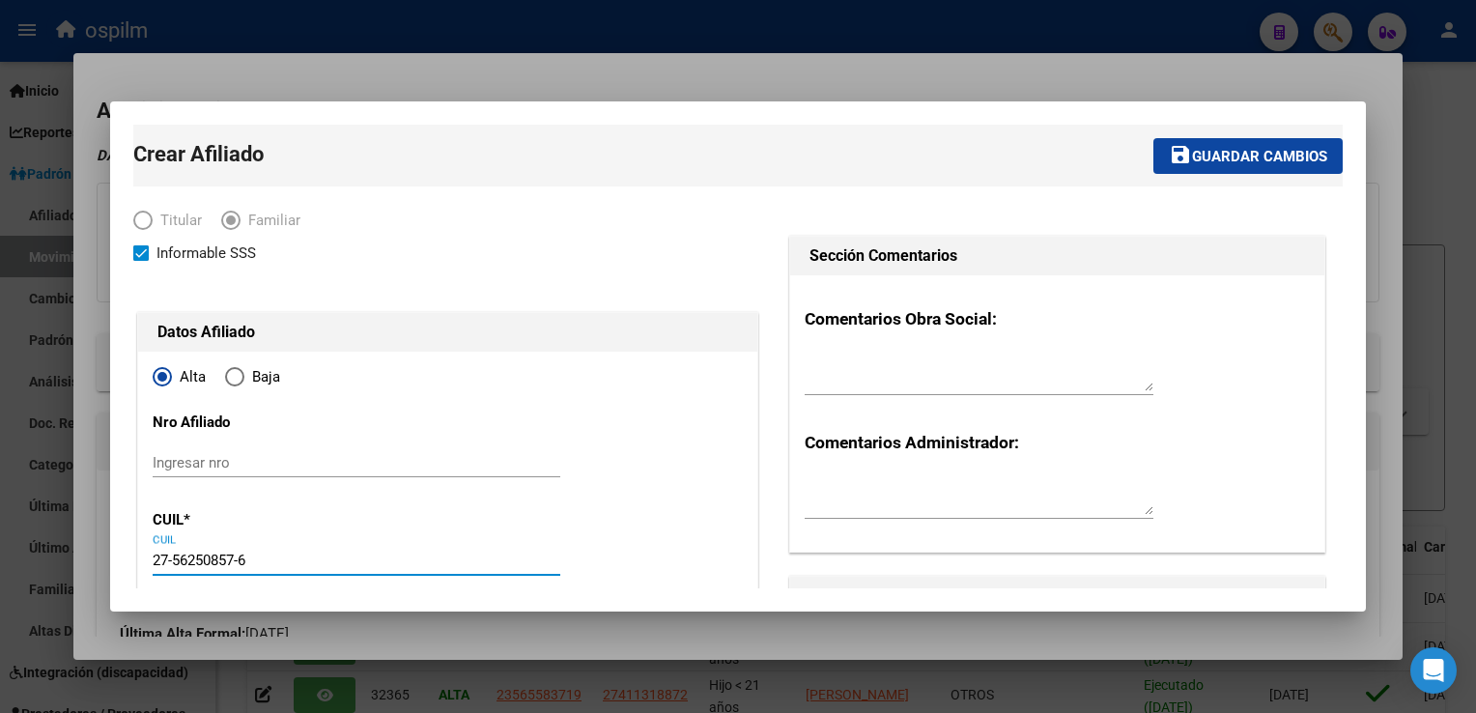
type input "SALTA"
type input "2639"
type input "27-56250857-6"
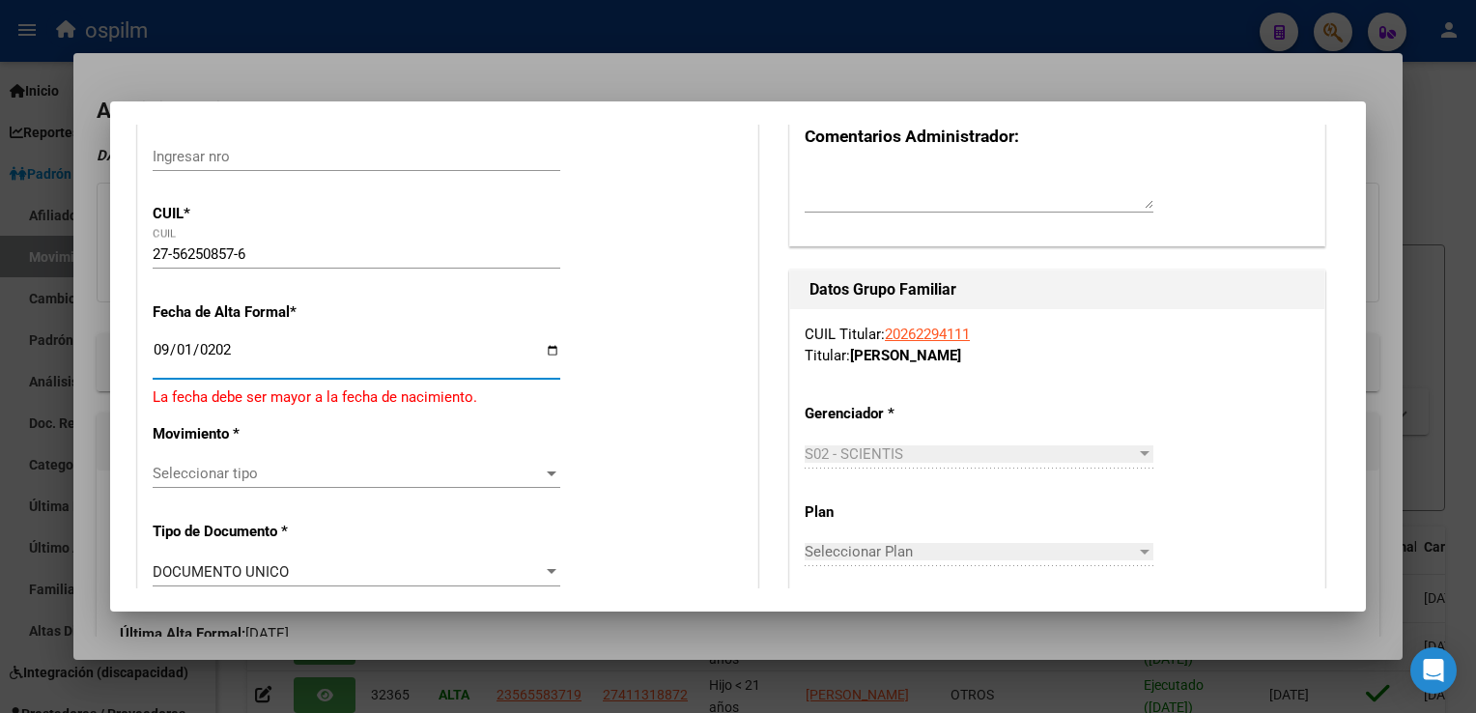
type input "2025-09-01"
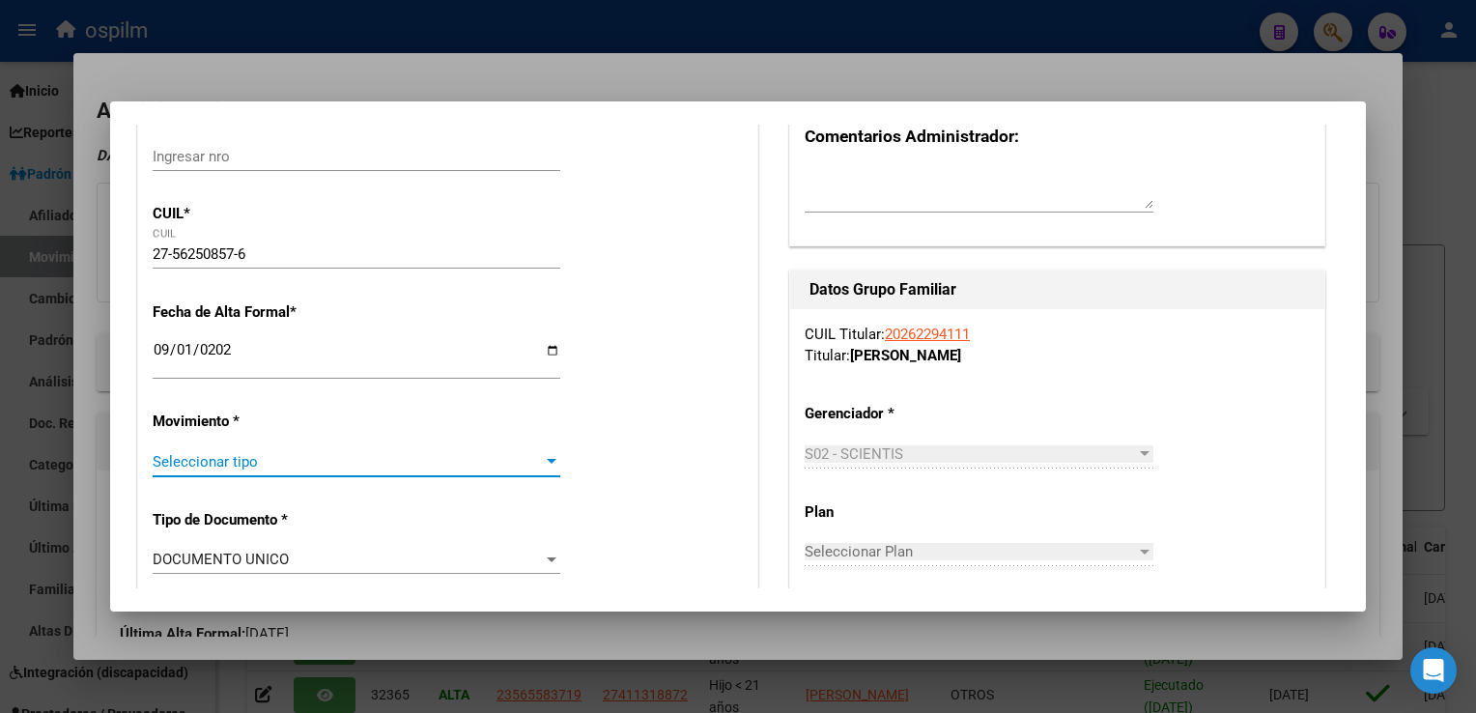
click at [308, 467] on span "Seleccionar tipo" at bounding box center [348, 461] width 390 height 17
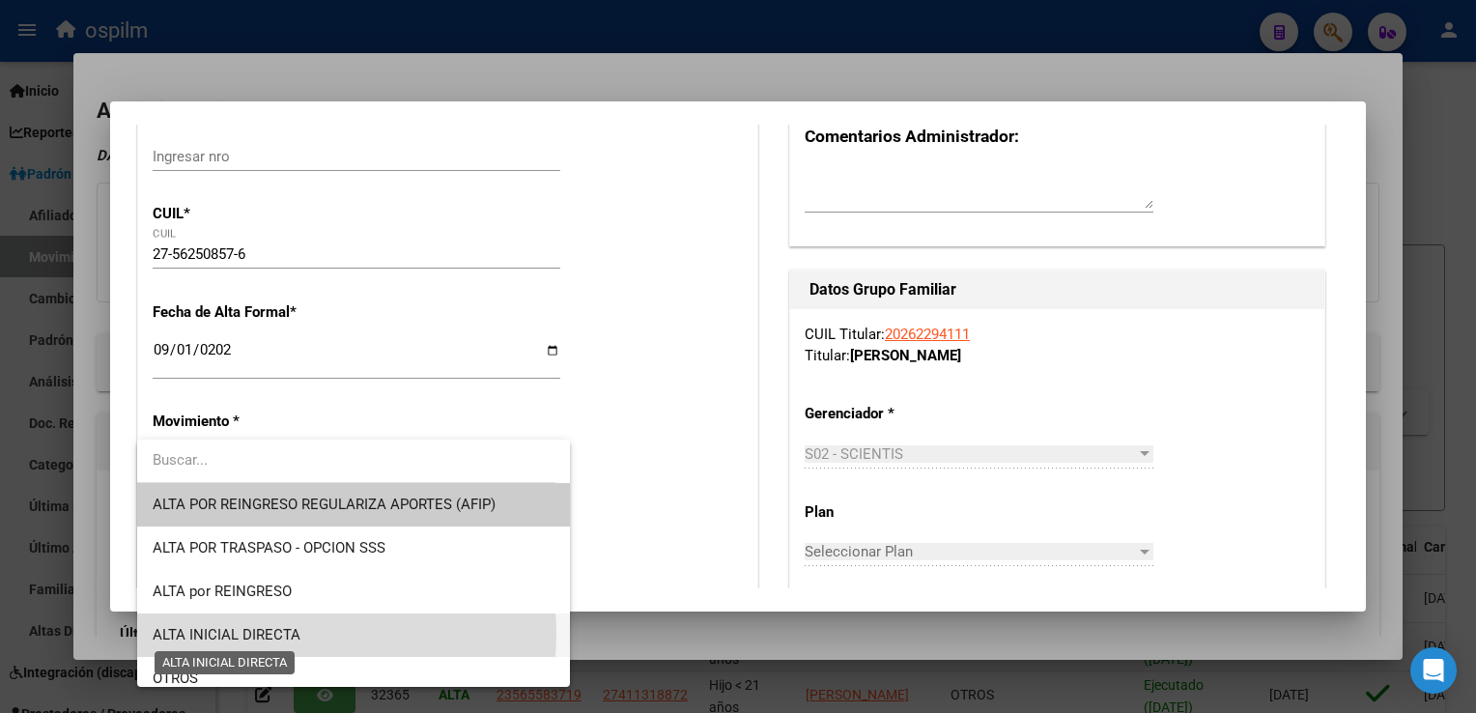
click at [274, 634] on span "ALTA INICIAL DIRECTA" at bounding box center [227, 634] width 148 height 17
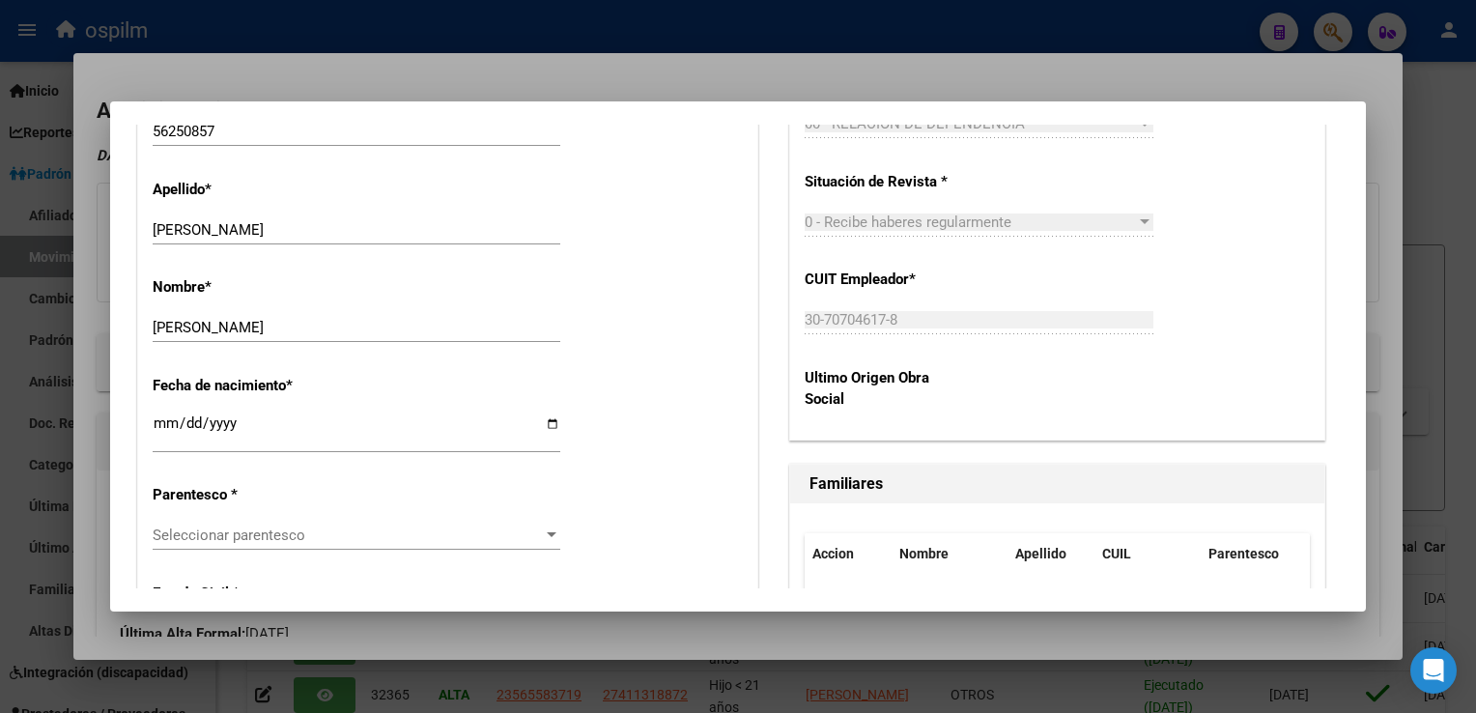
scroll to position [961, 0]
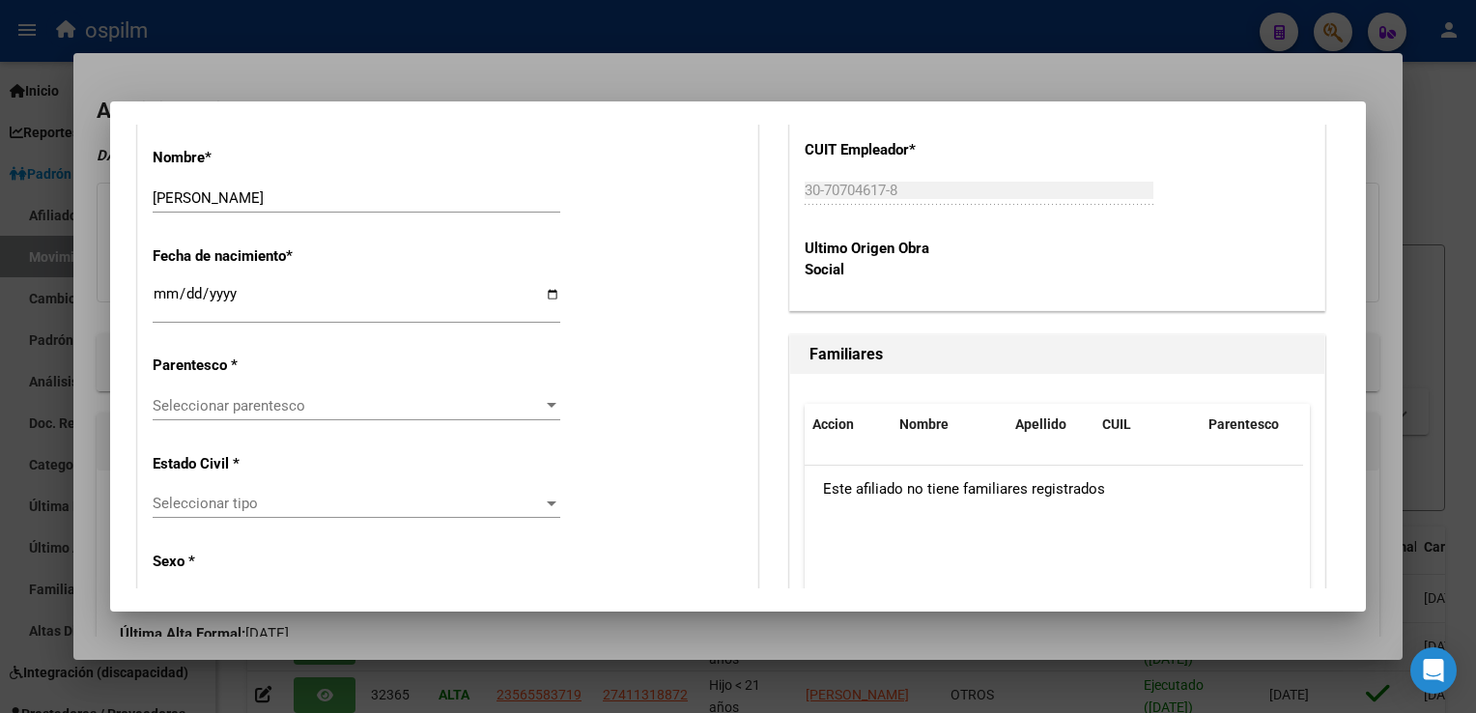
click at [377, 400] on span "Seleccionar parentesco" at bounding box center [348, 405] width 390 height 17
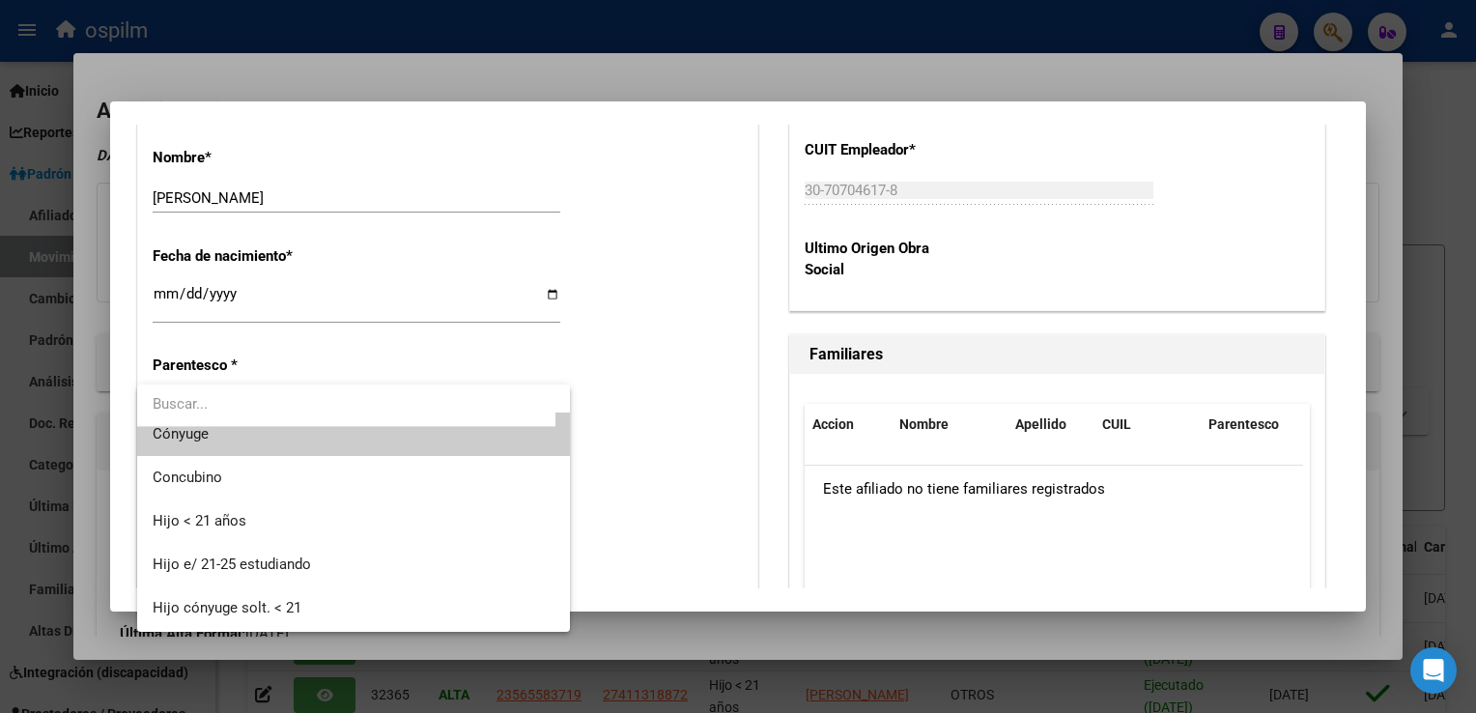
scroll to position [8, 0]
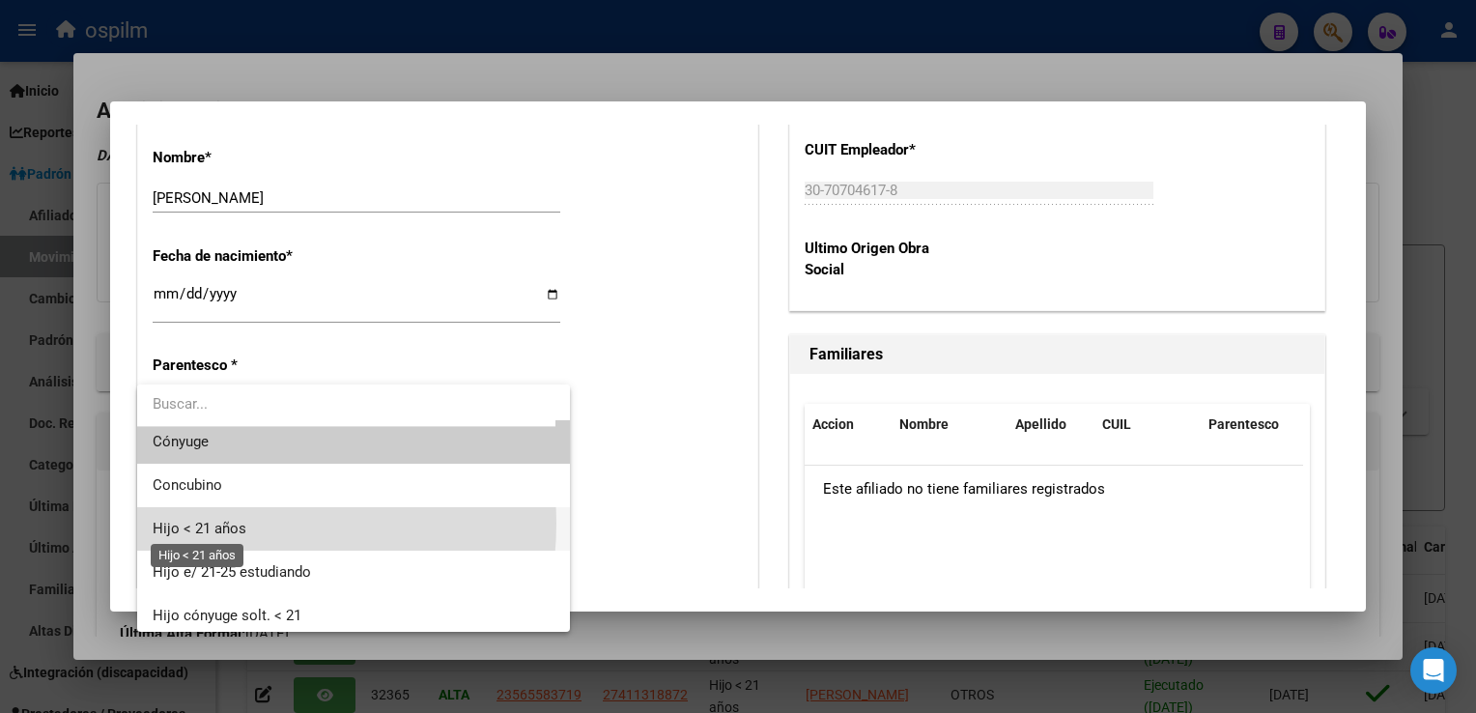
click at [208, 522] on span "Hijo < 21 años" at bounding box center [200, 528] width 94 height 17
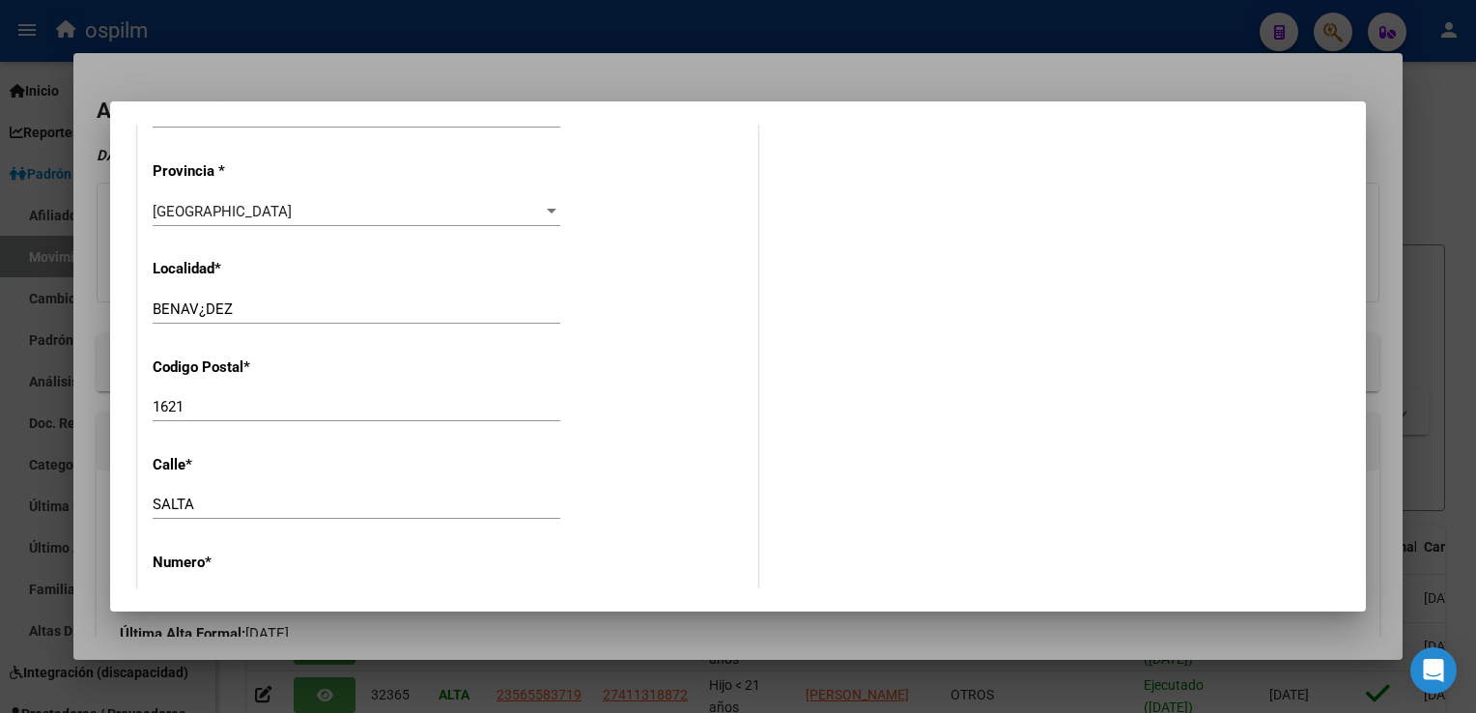
scroll to position [1880, 0]
click at [203, 302] on input "BENAV¿DEZ" at bounding box center [357, 303] width 408 height 17
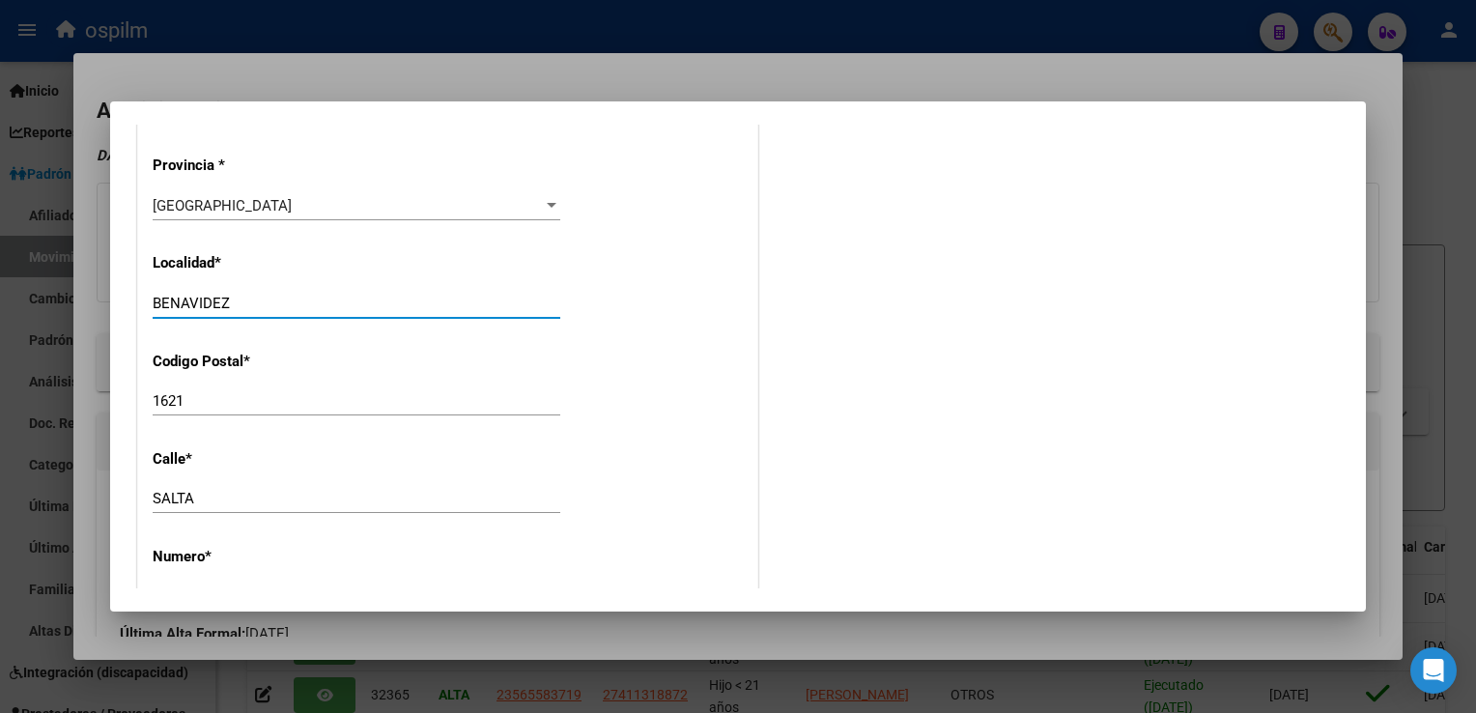
type input "BENAVIDEZ"
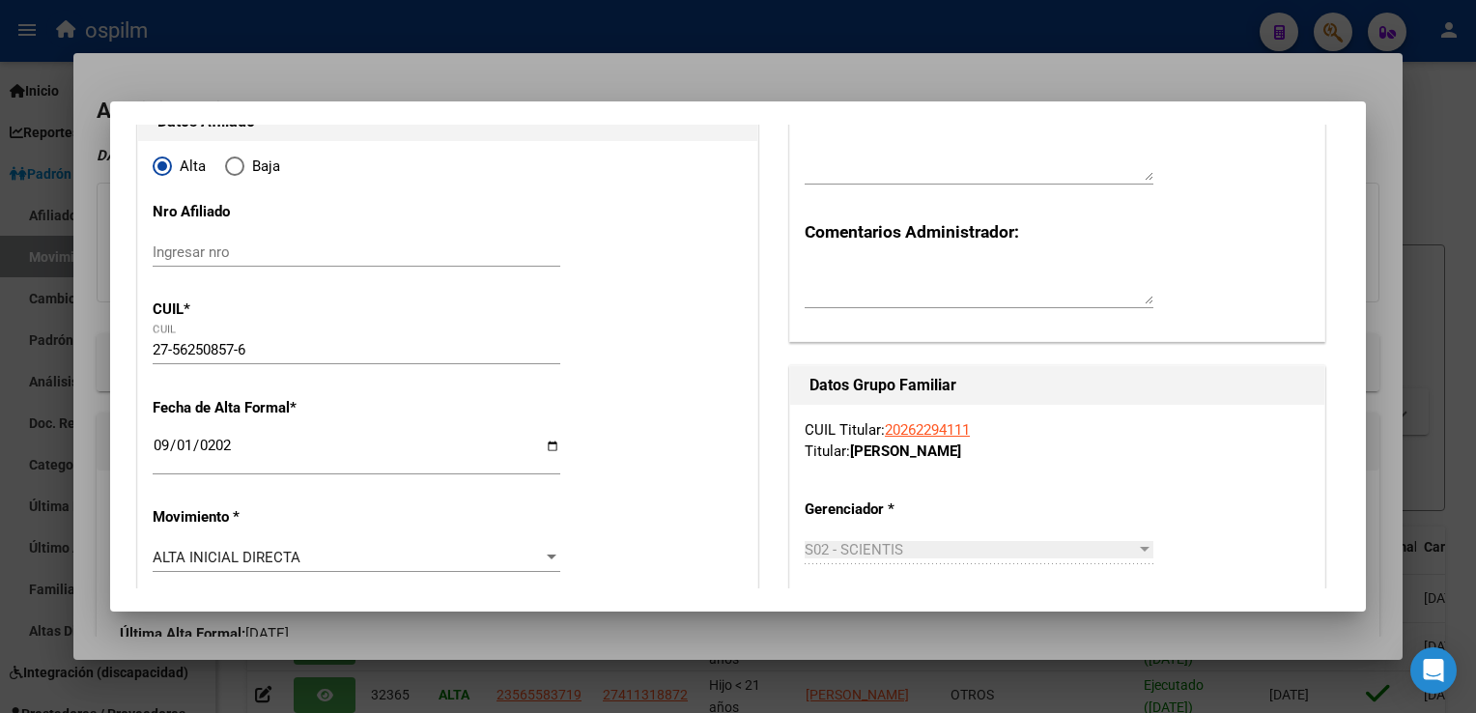
scroll to position [0, 0]
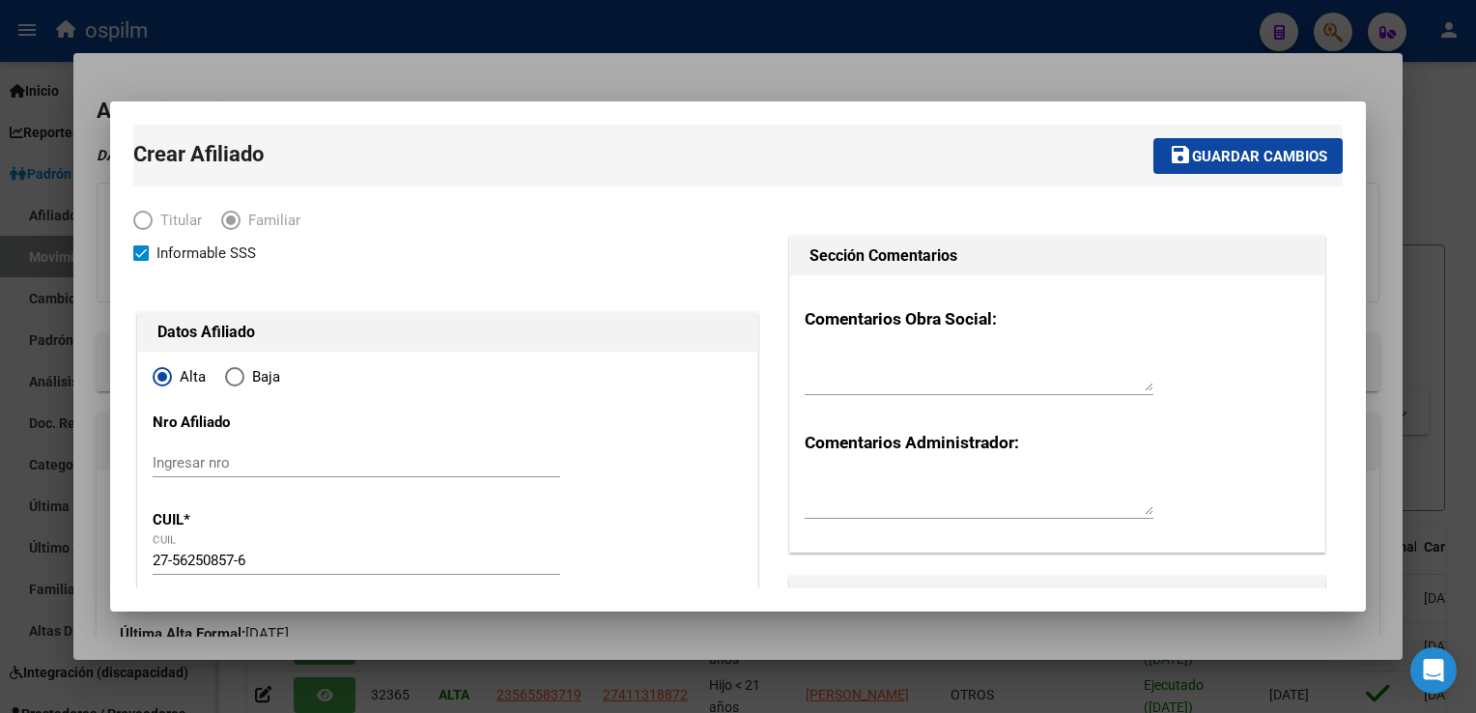
click at [1220, 162] on span "Guardar cambios" at bounding box center [1259, 156] width 135 height 17
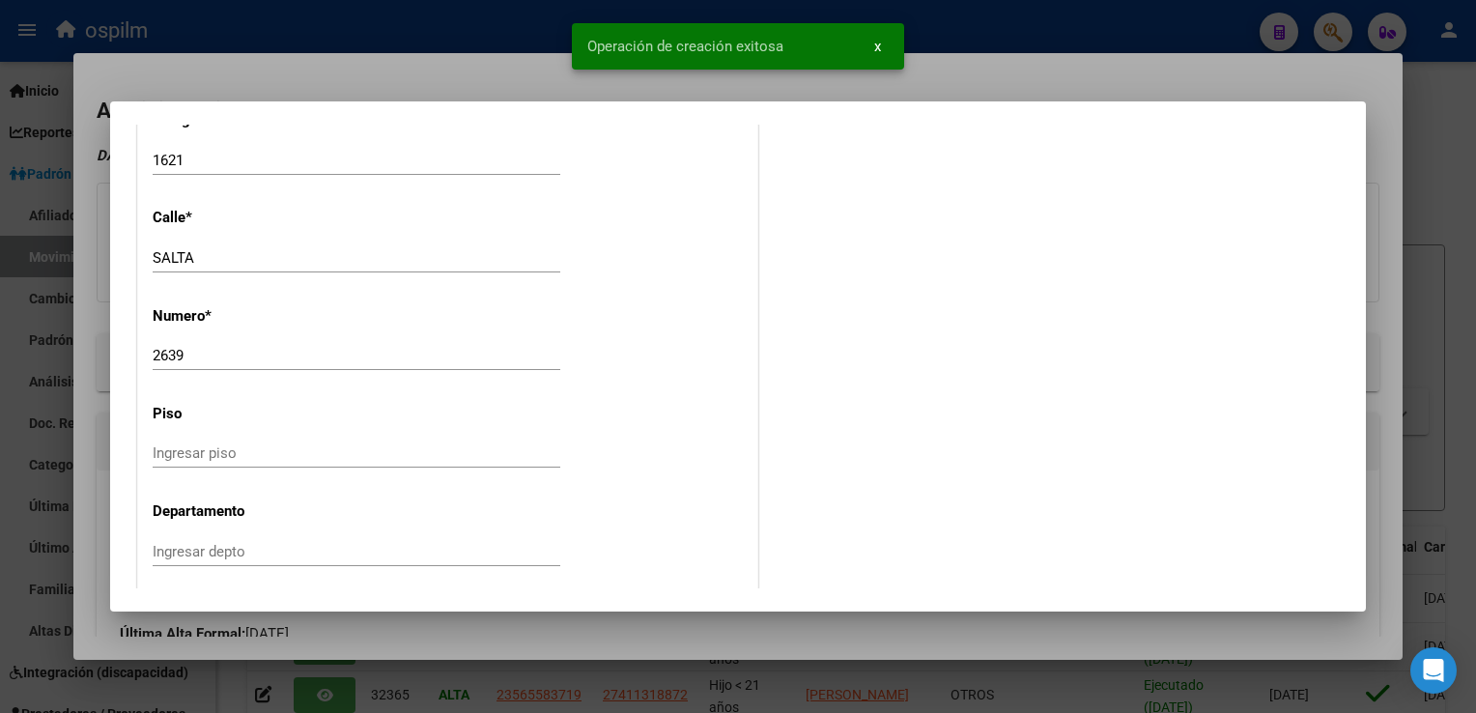
scroll to position [2481, 0]
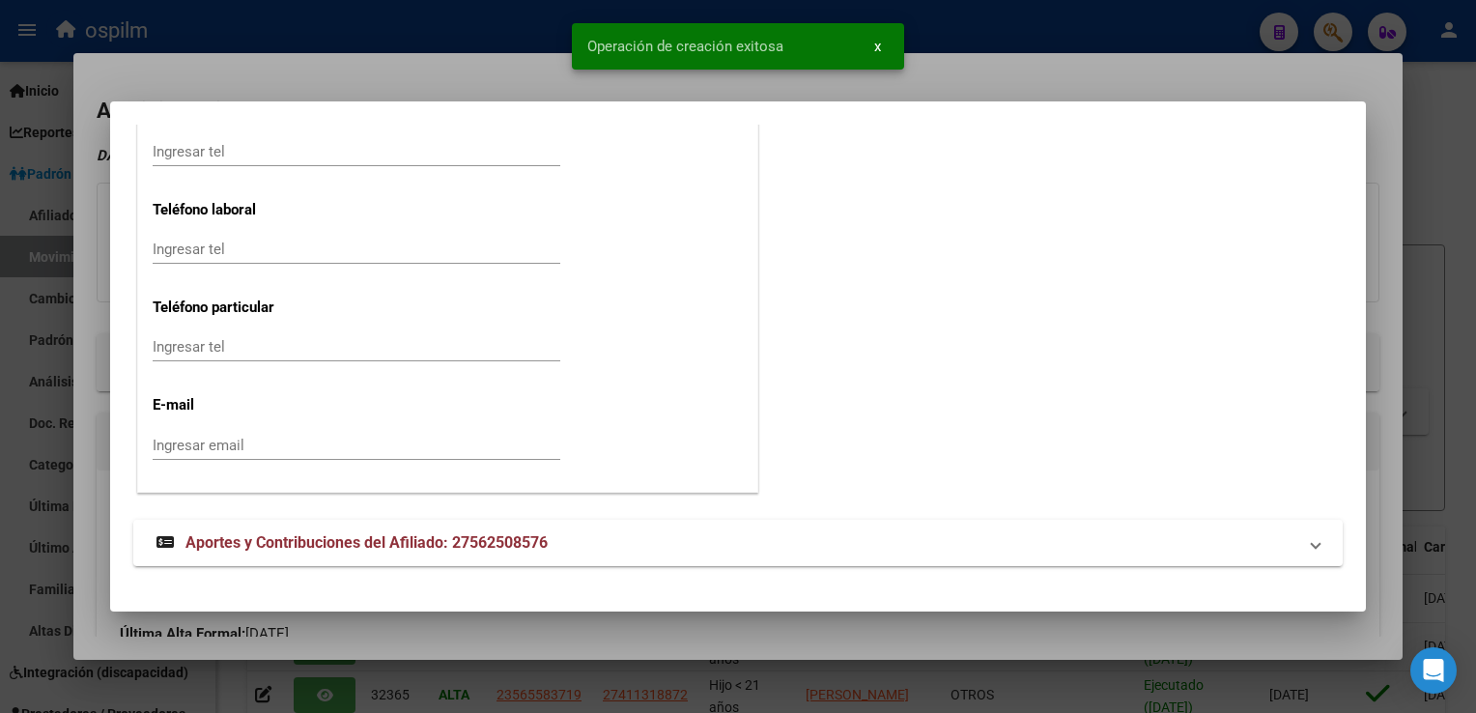
click at [1387, 345] on div at bounding box center [738, 356] width 1476 height 713
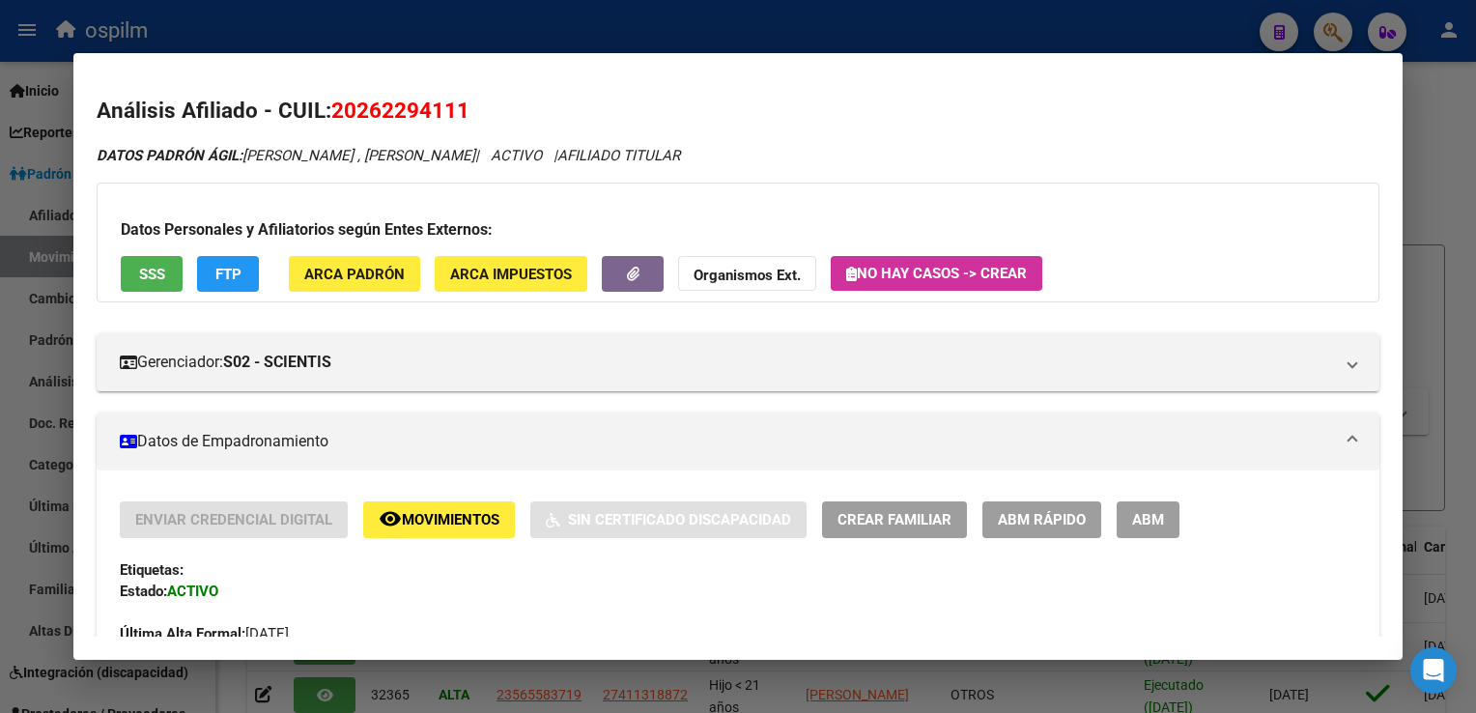
click at [1467, 311] on div at bounding box center [738, 356] width 1476 height 713
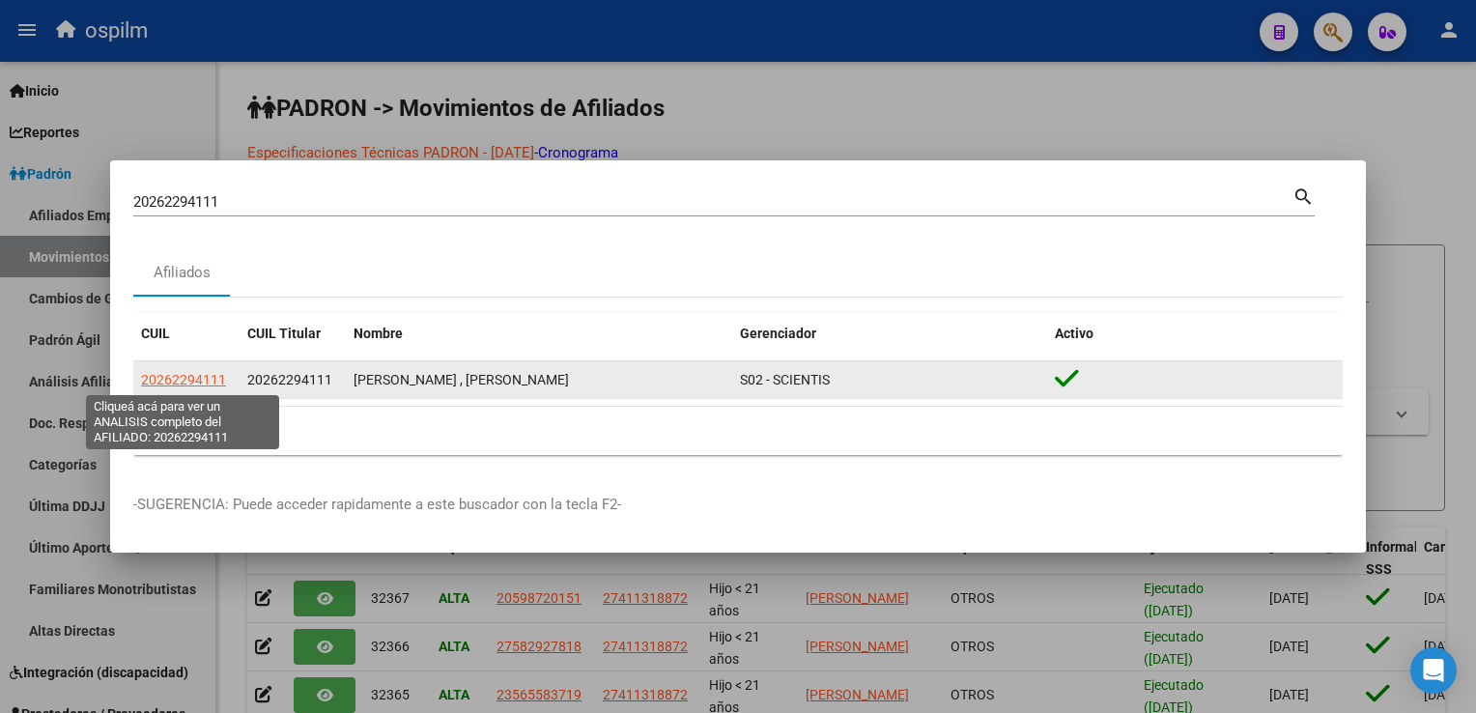
click at [181, 384] on span "20262294111" at bounding box center [183, 379] width 85 height 15
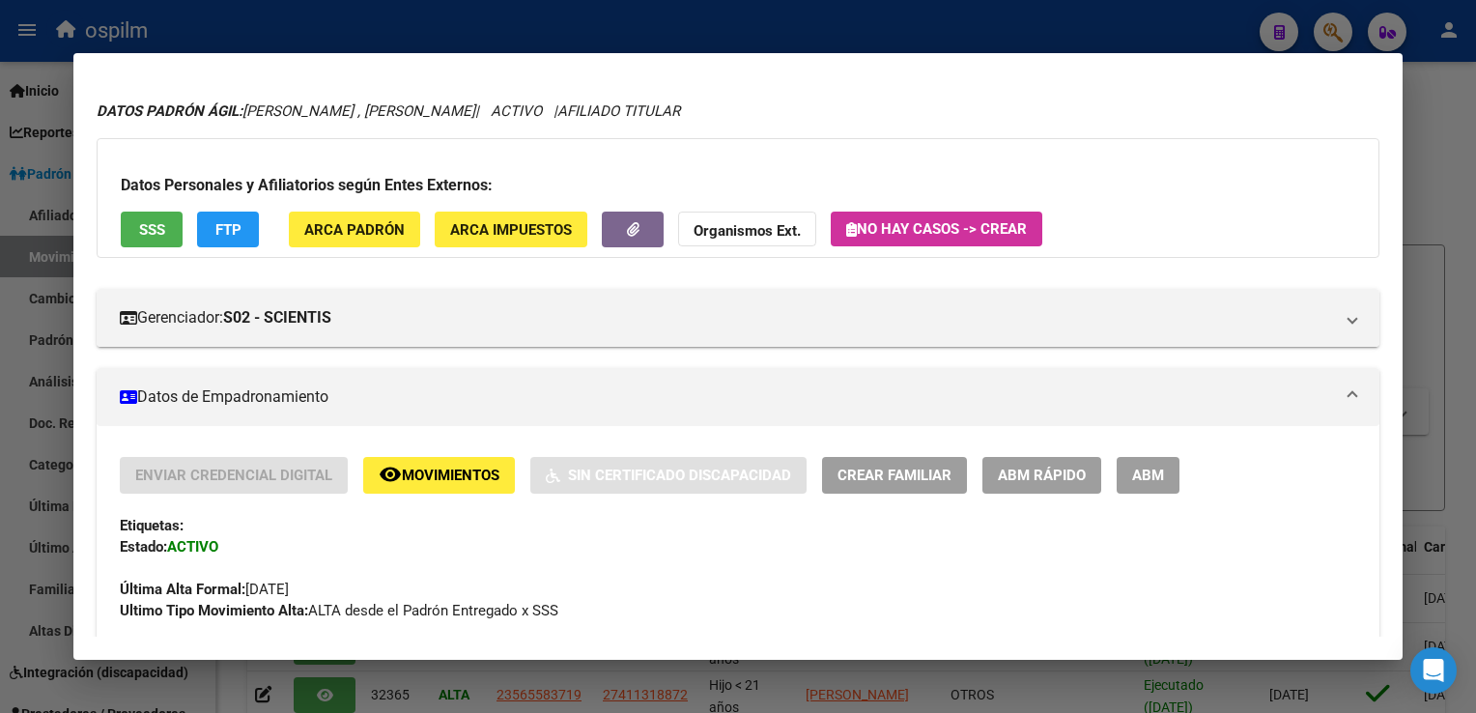
scroll to position [0, 0]
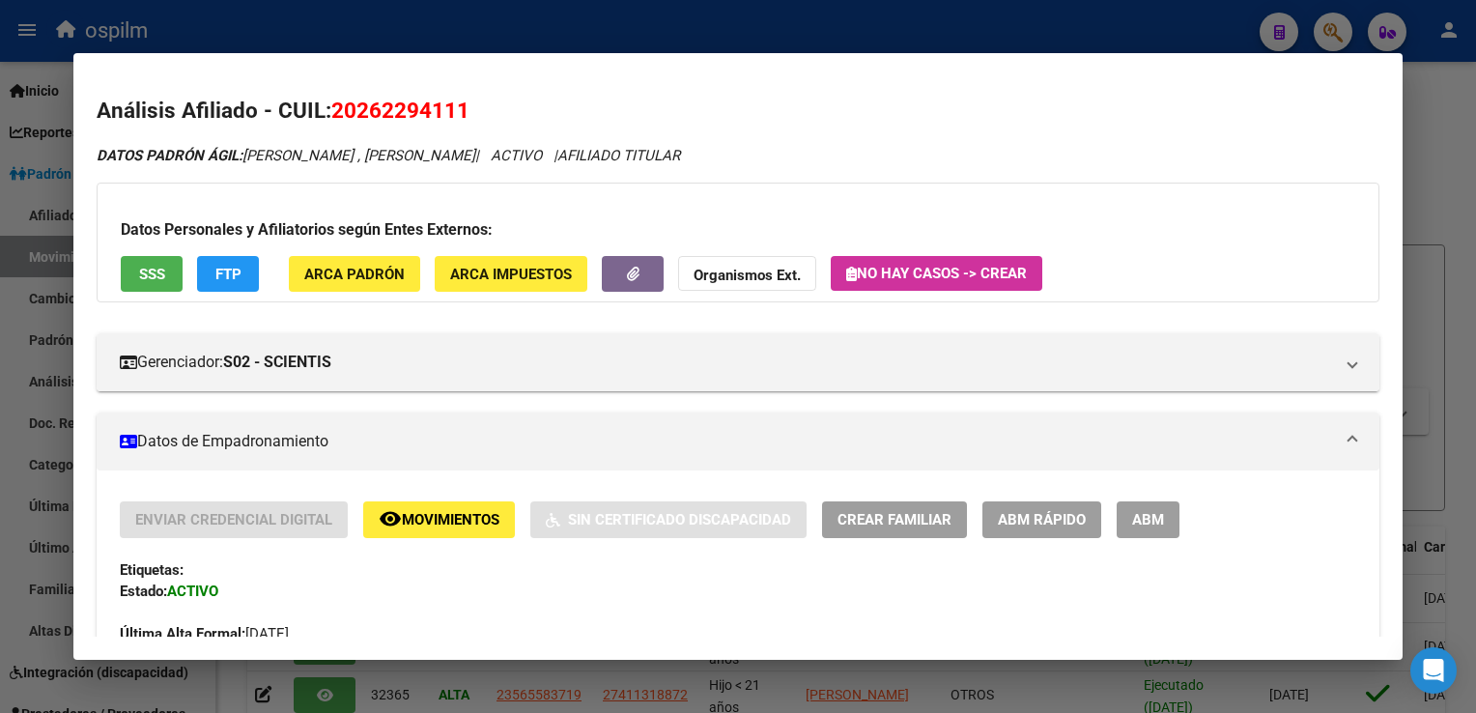
click at [1424, 151] on div at bounding box center [738, 356] width 1476 height 713
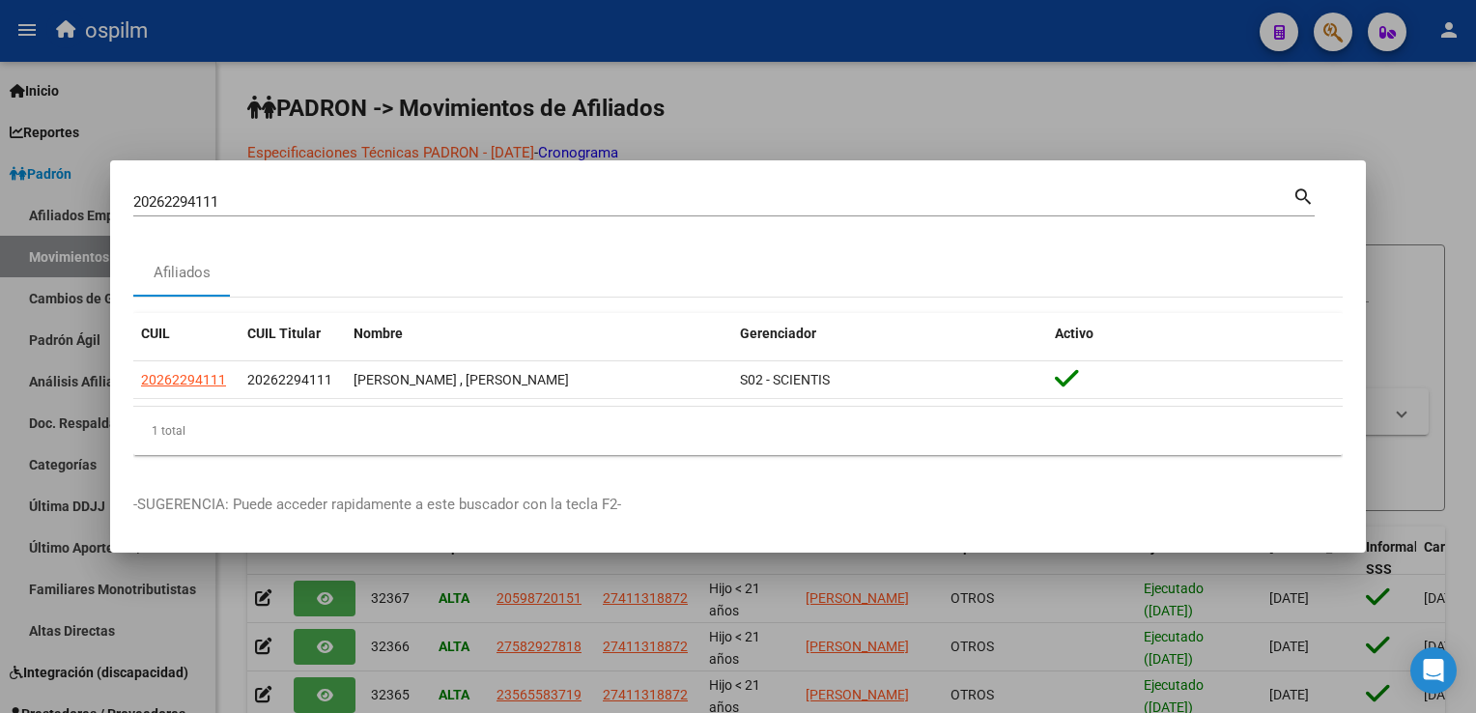
click at [796, 100] on div at bounding box center [738, 356] width 1476 height 713
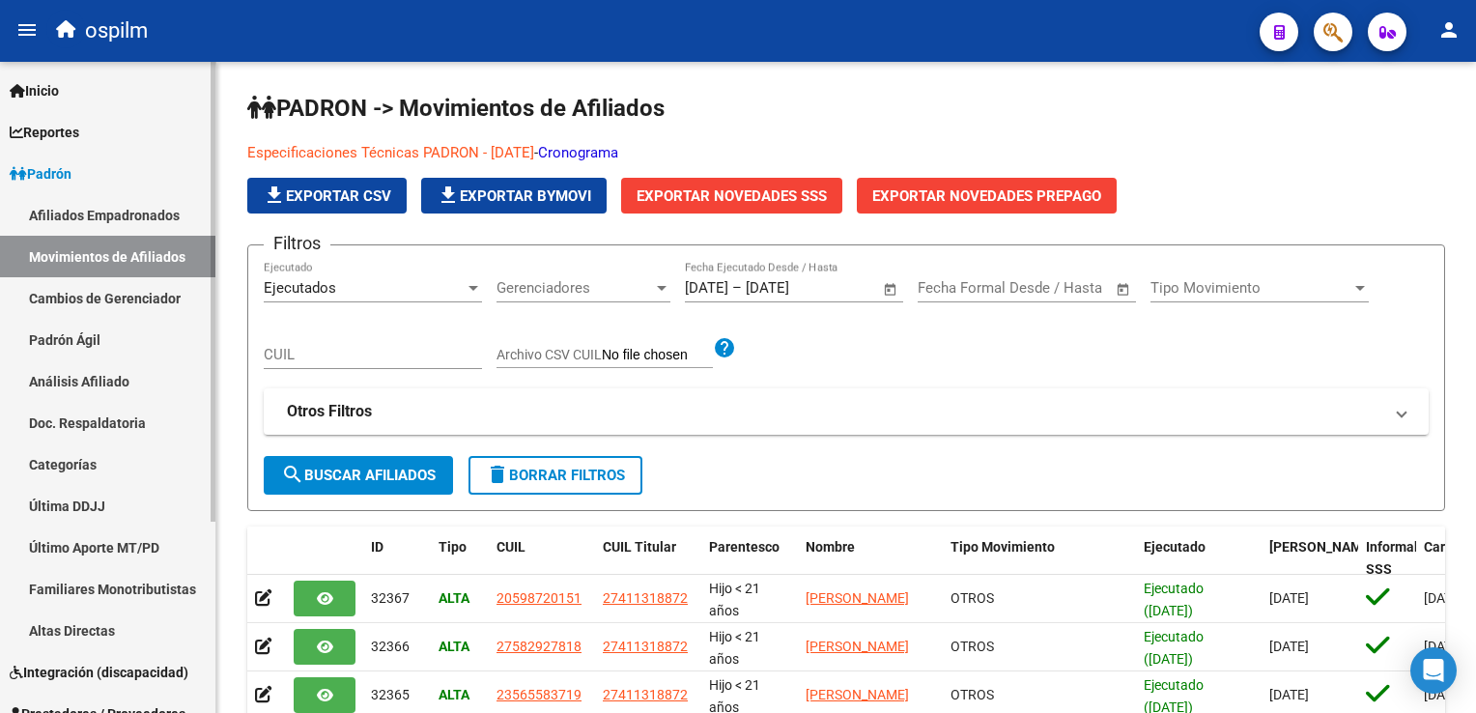
click at [64, 209] on link "Afiliados Empadronados" at bounding box center [107, 215] width 215 height 42
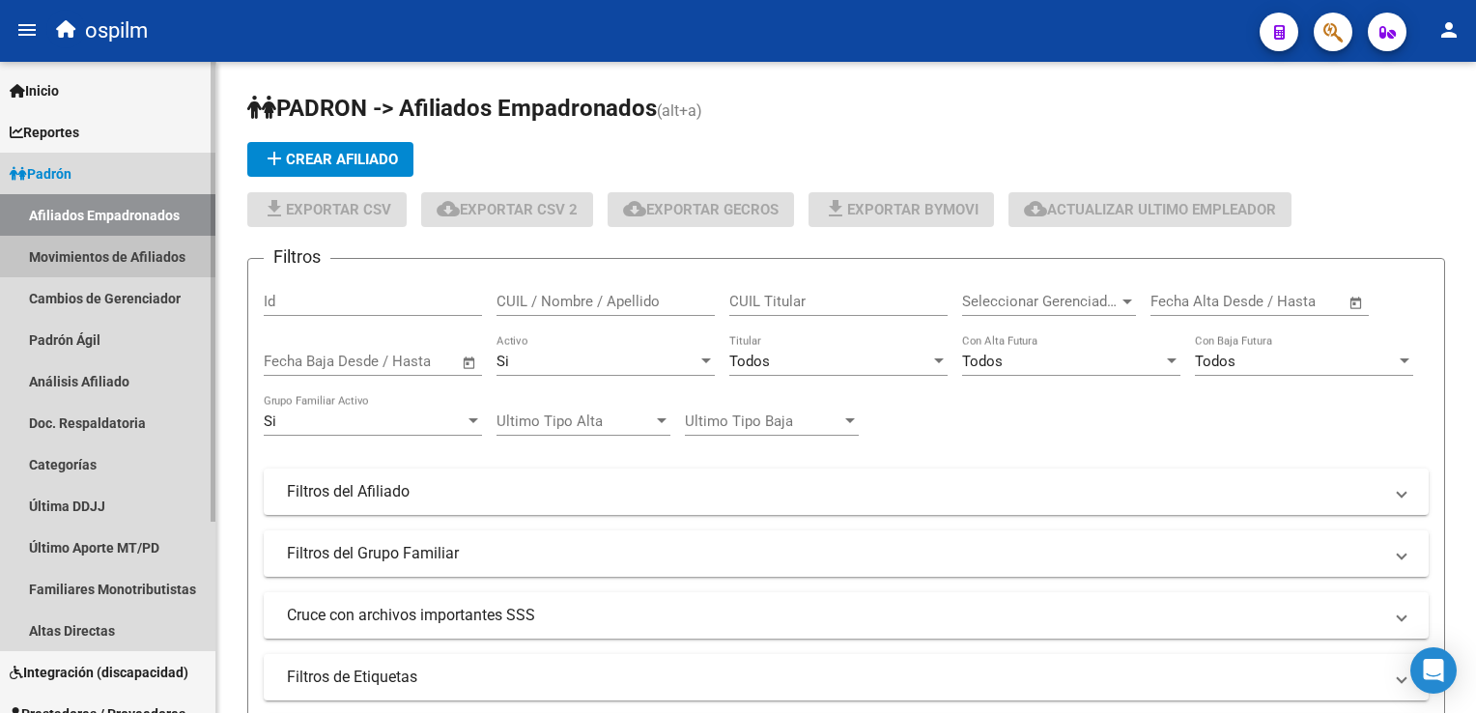
click at [67, 251] on link "Movimientos de Afiliados" at bounding box center [107, 257] width 215 height 42
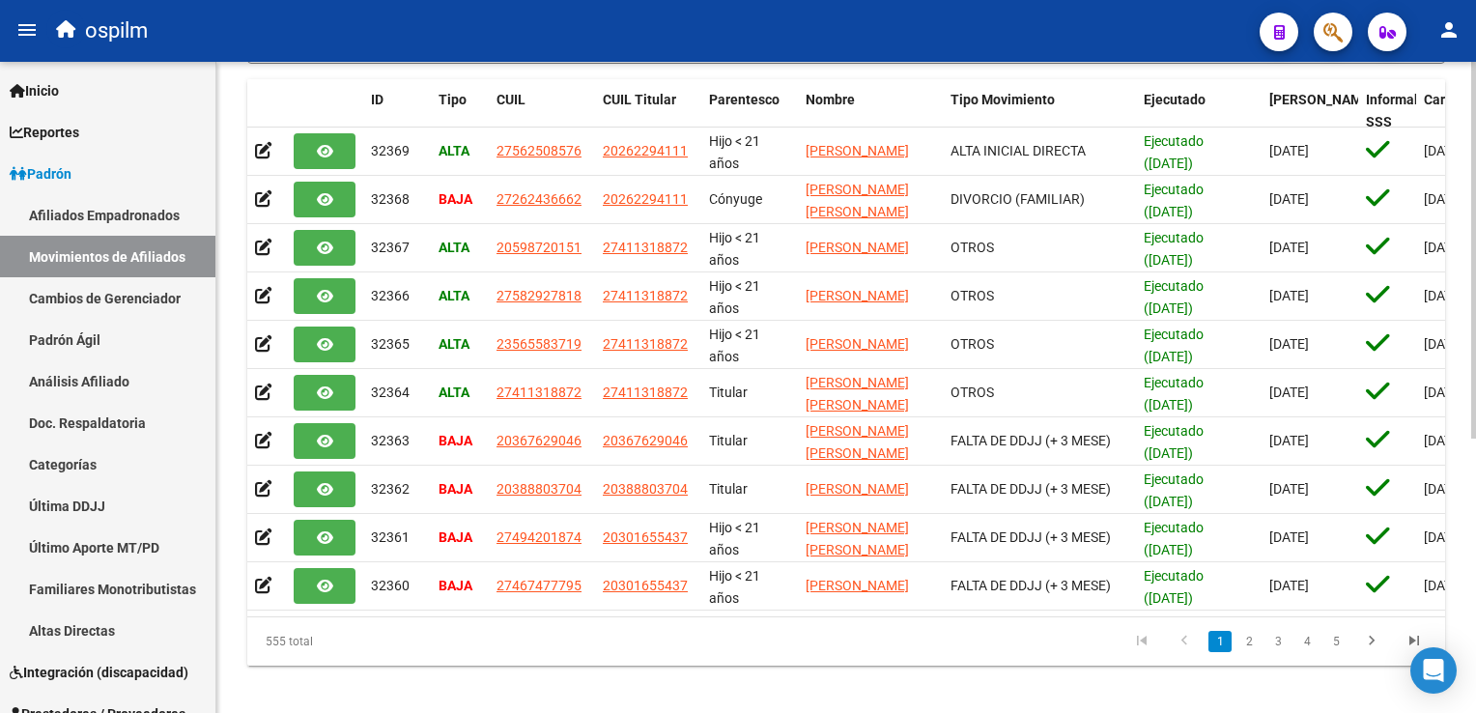
scroll to position [448, 0]
click at [1467, 426] on div "PADRON -> Movimientos de Afiliados Especificaciones Técnicas PADRON - Agosto 20…" at bounding box center [848, 170] width 1265 height 1113
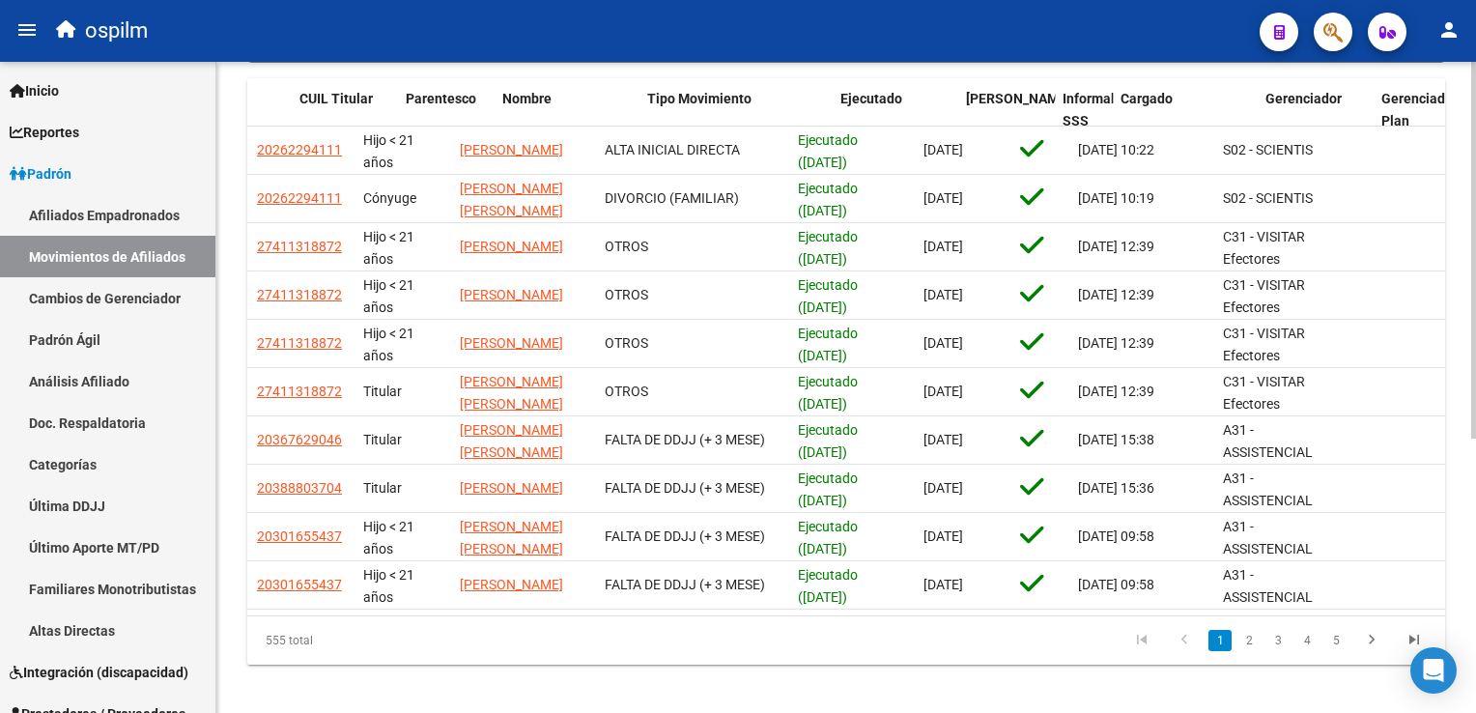
scroll to position [0, 0]
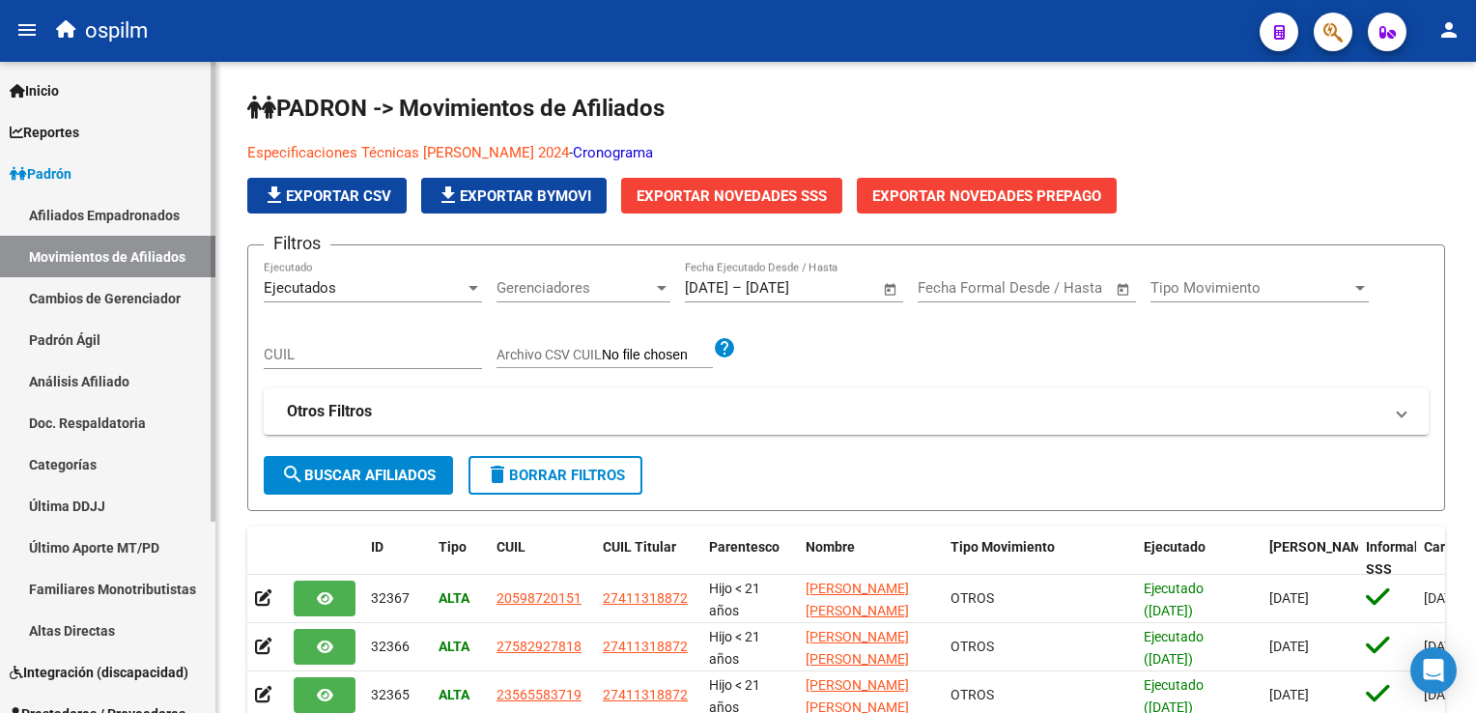
click at [67, 212] on link "Afiliados Empadronados" at bounding box center [107, 215] width 215 height 42
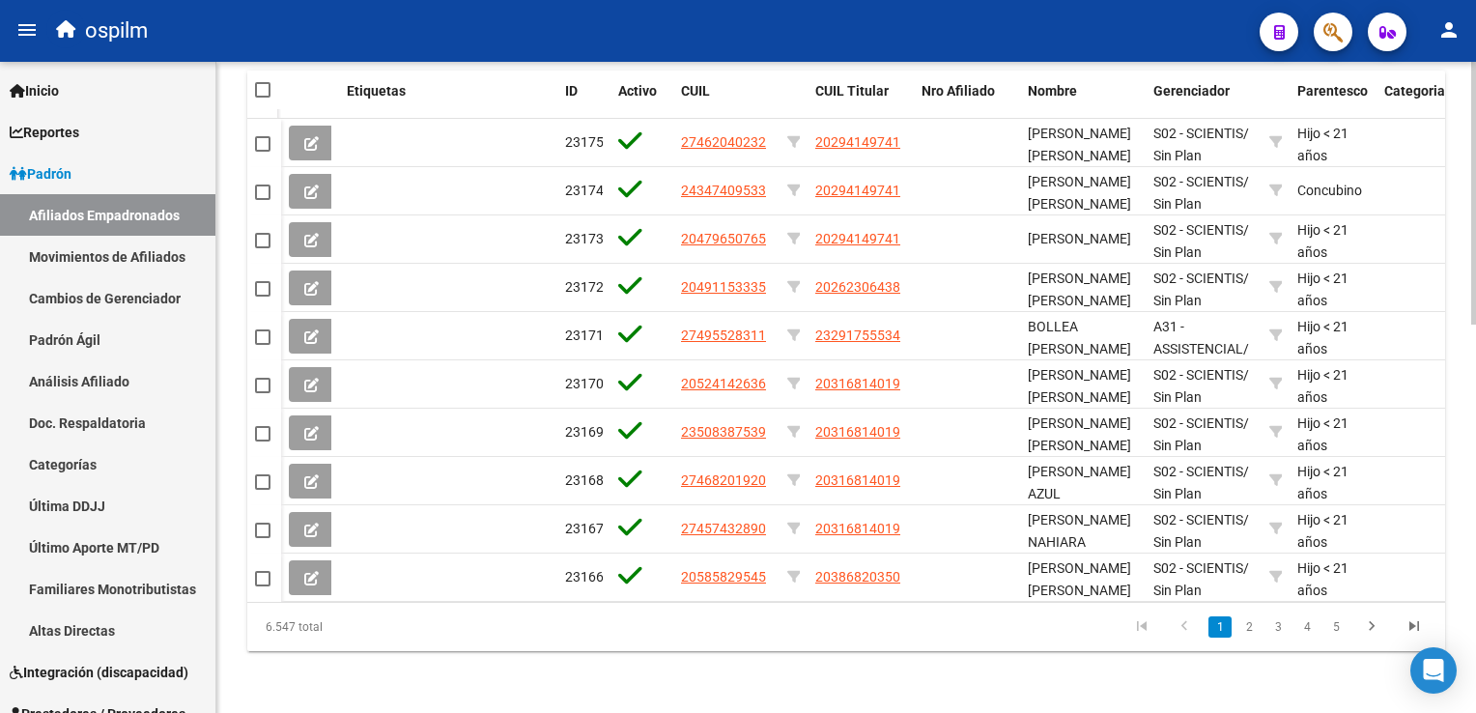
scroll to position [58, 0]
